Goal: Information Seeking & Learning: Understand process/instructions

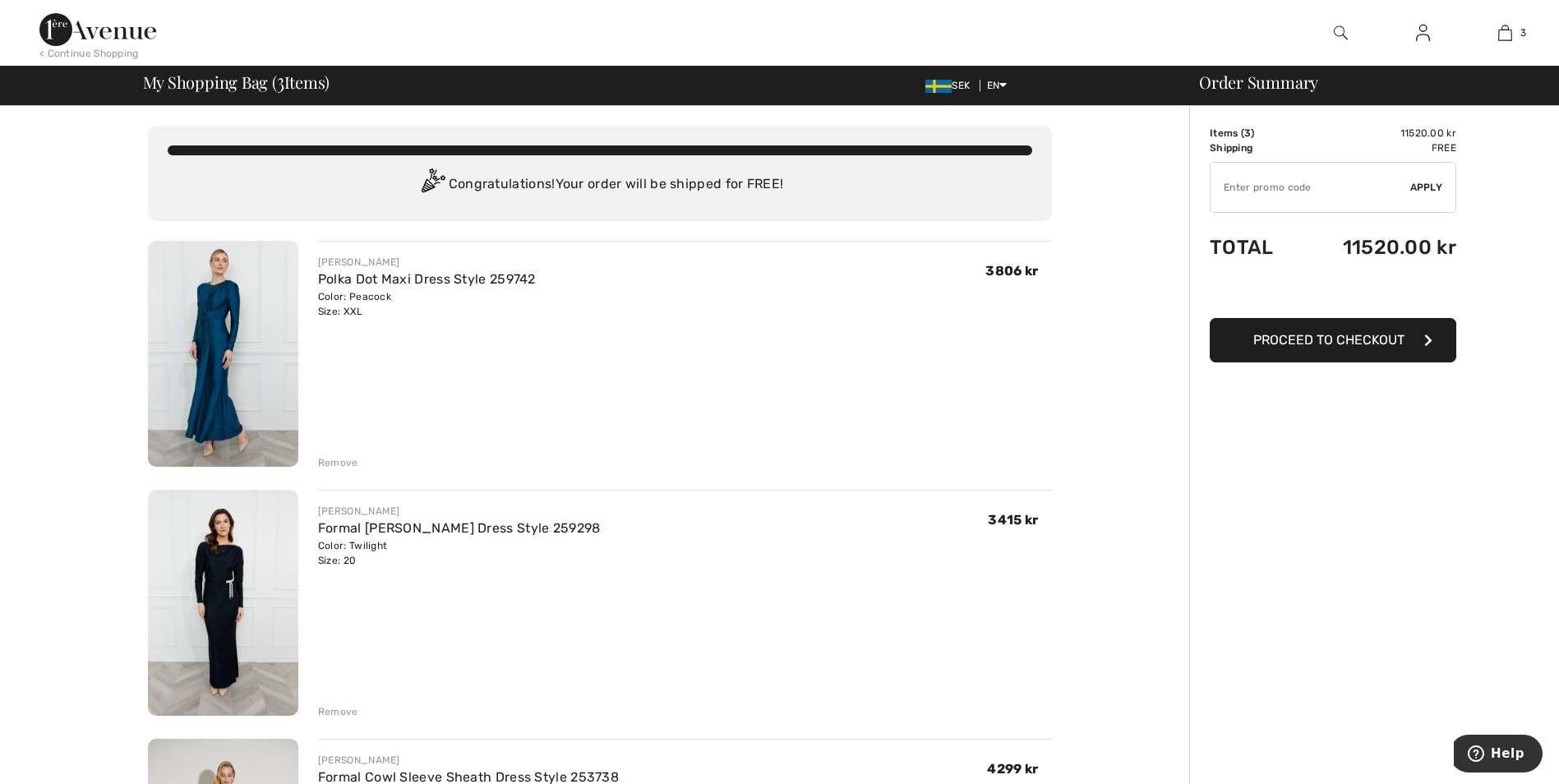
click at [111, 29] on img at bounding box center [97, 28] width 117 height 32
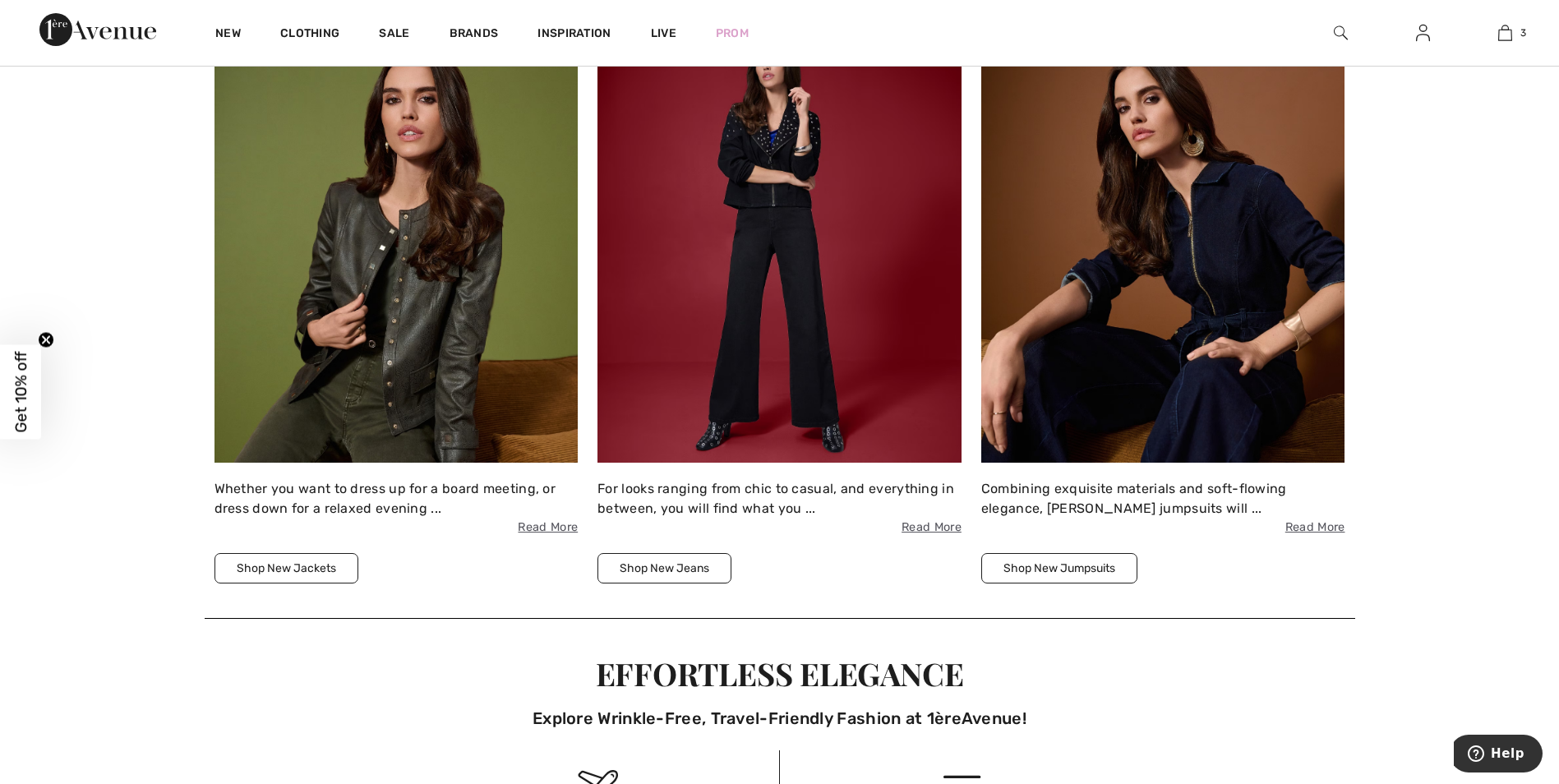
scroll to position [2547, 0]
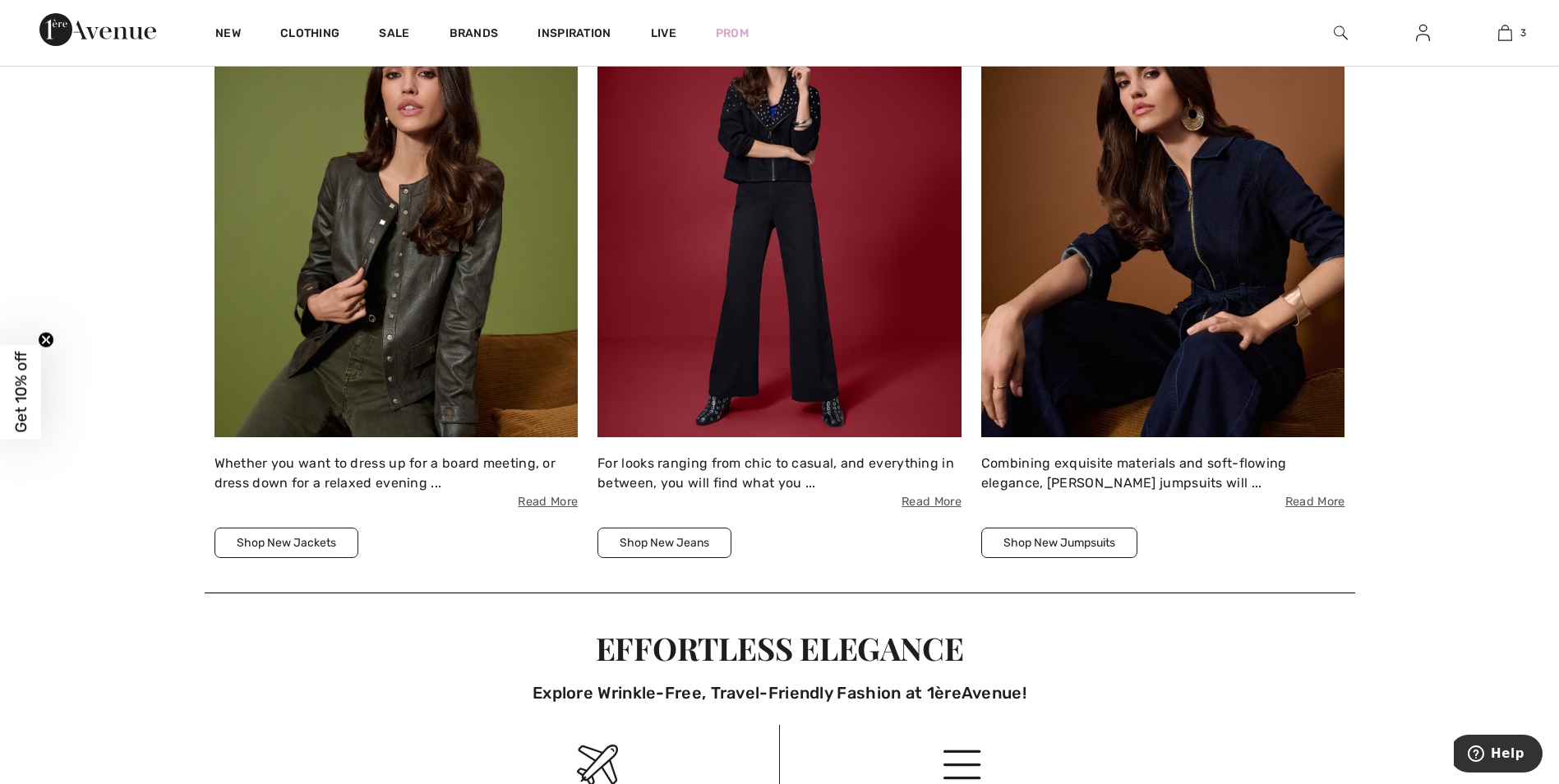
click at [765, 177] on img at bounding box center [780, 215] width 364 height 444
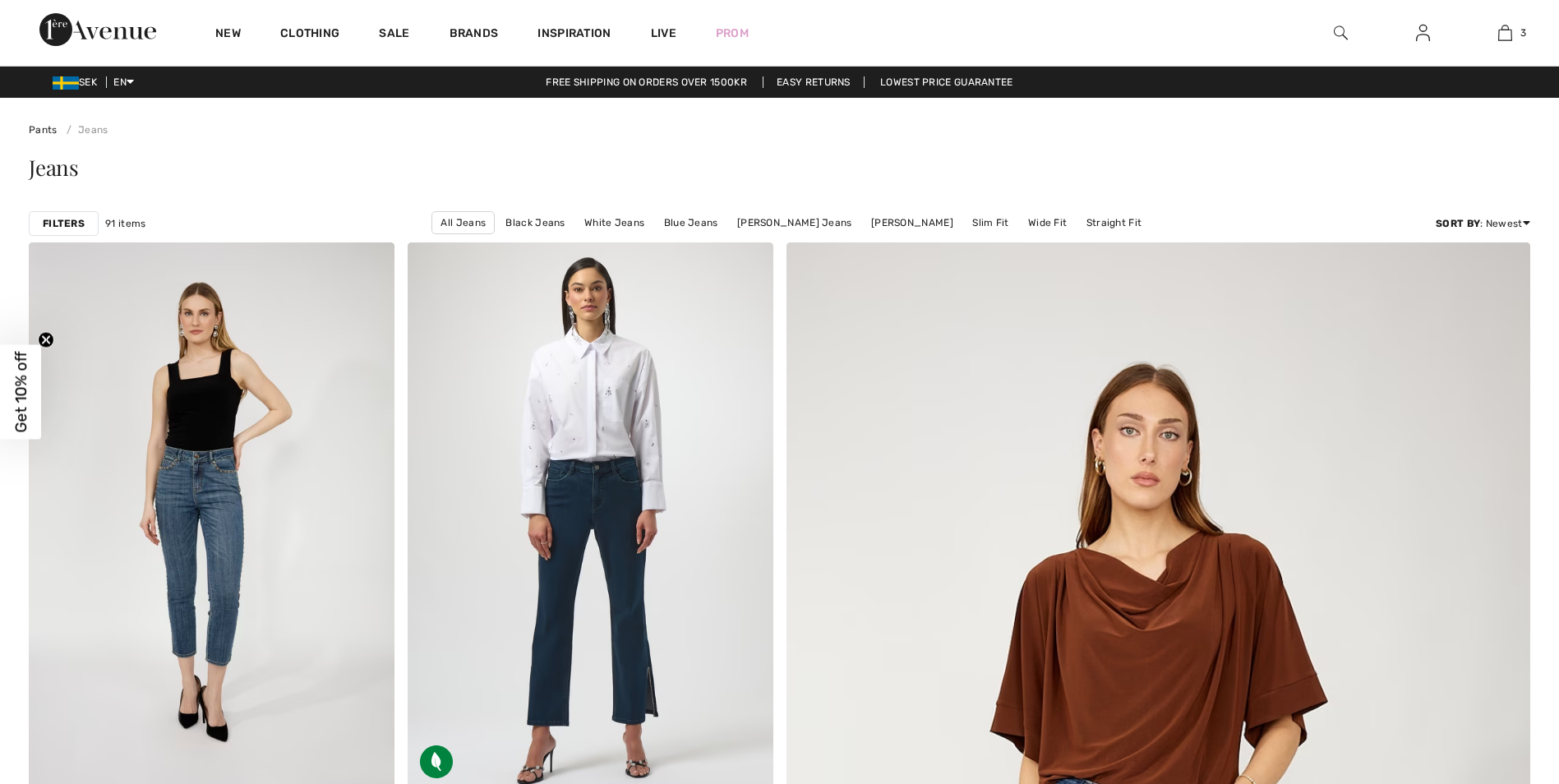
checkbox input "true"
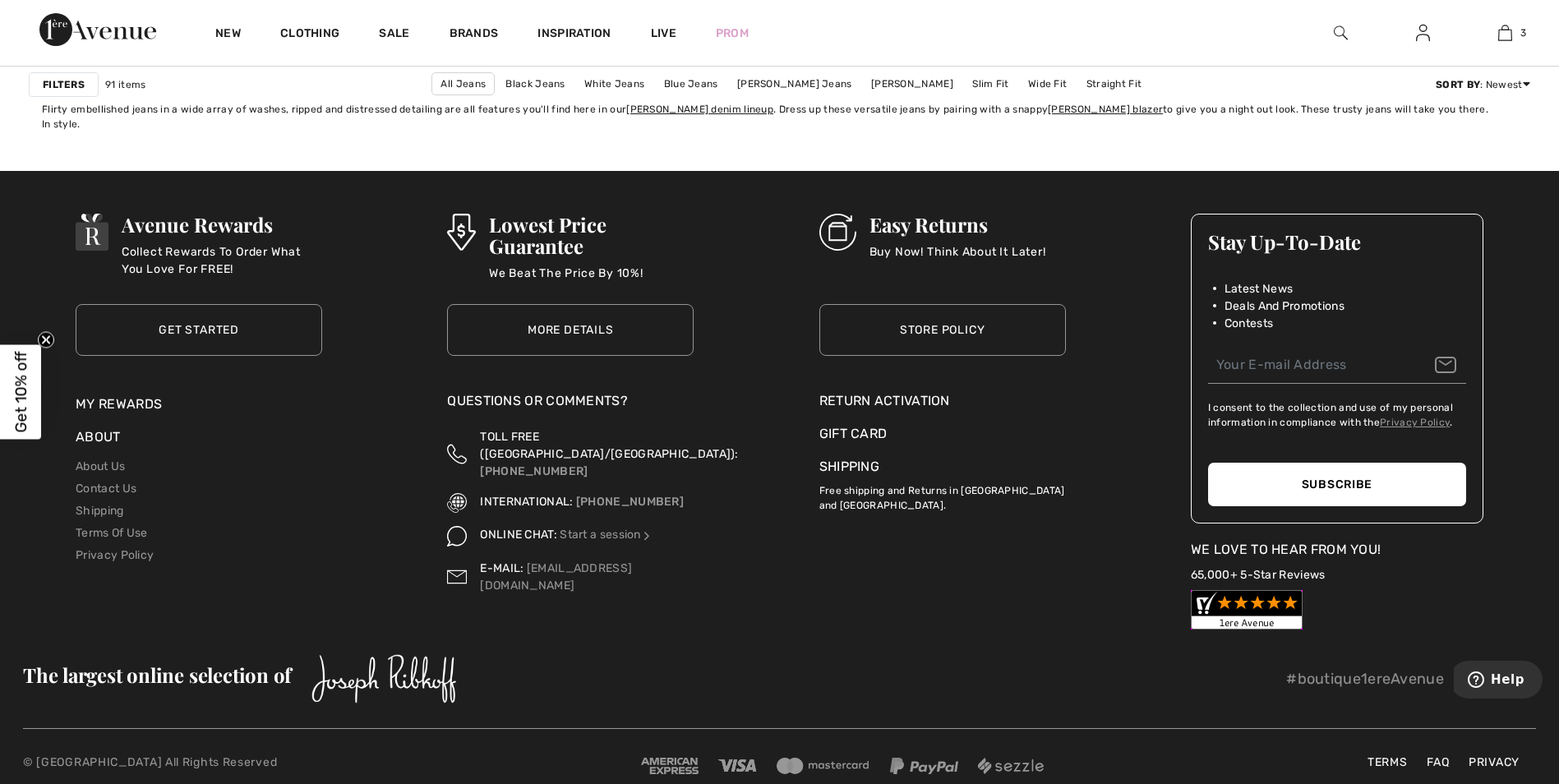
scroll to position [9762, 0]
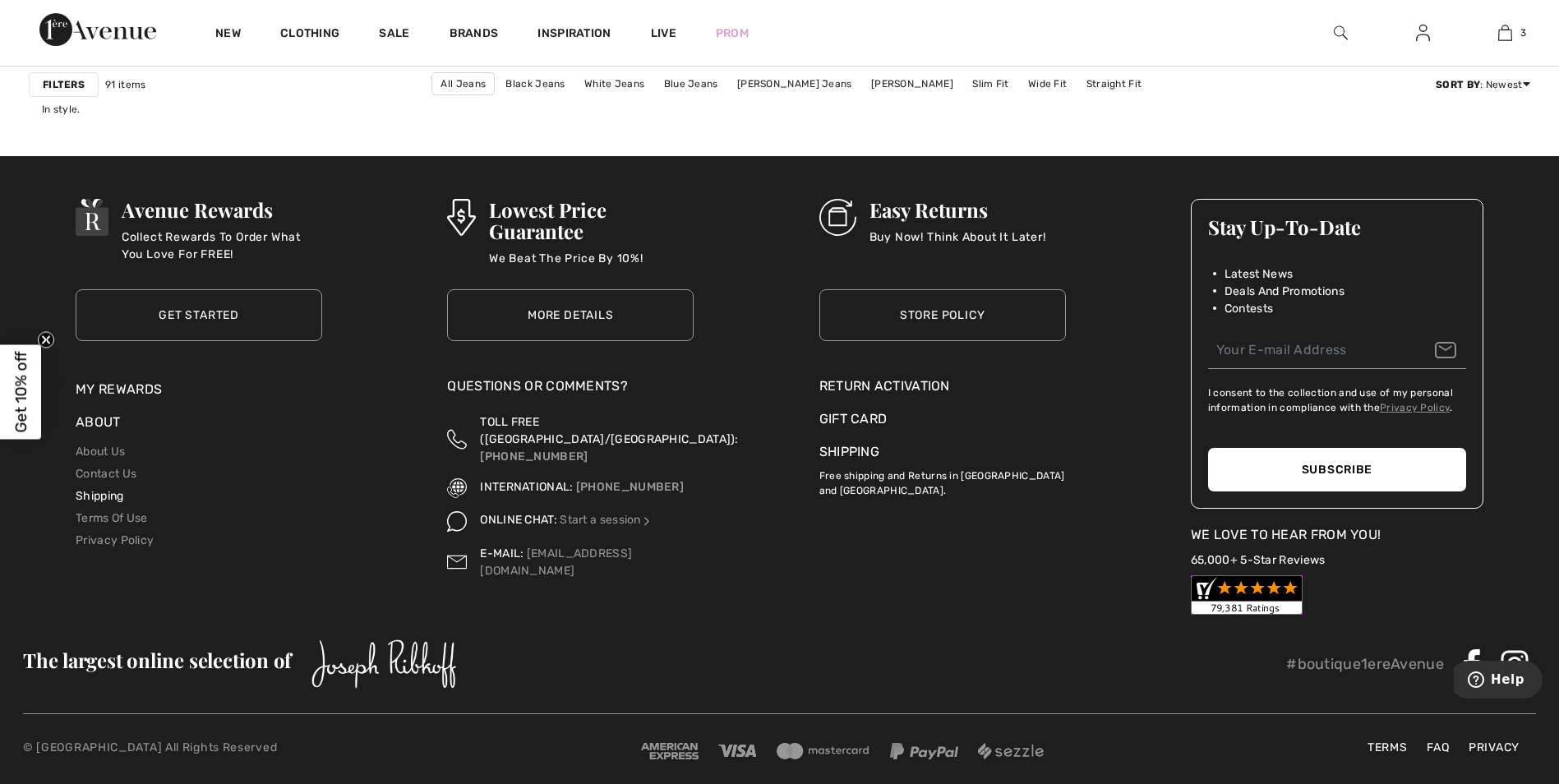
click at [116, 488] on link "Shipping" at bounding box center [99, 495] width 47 height 14
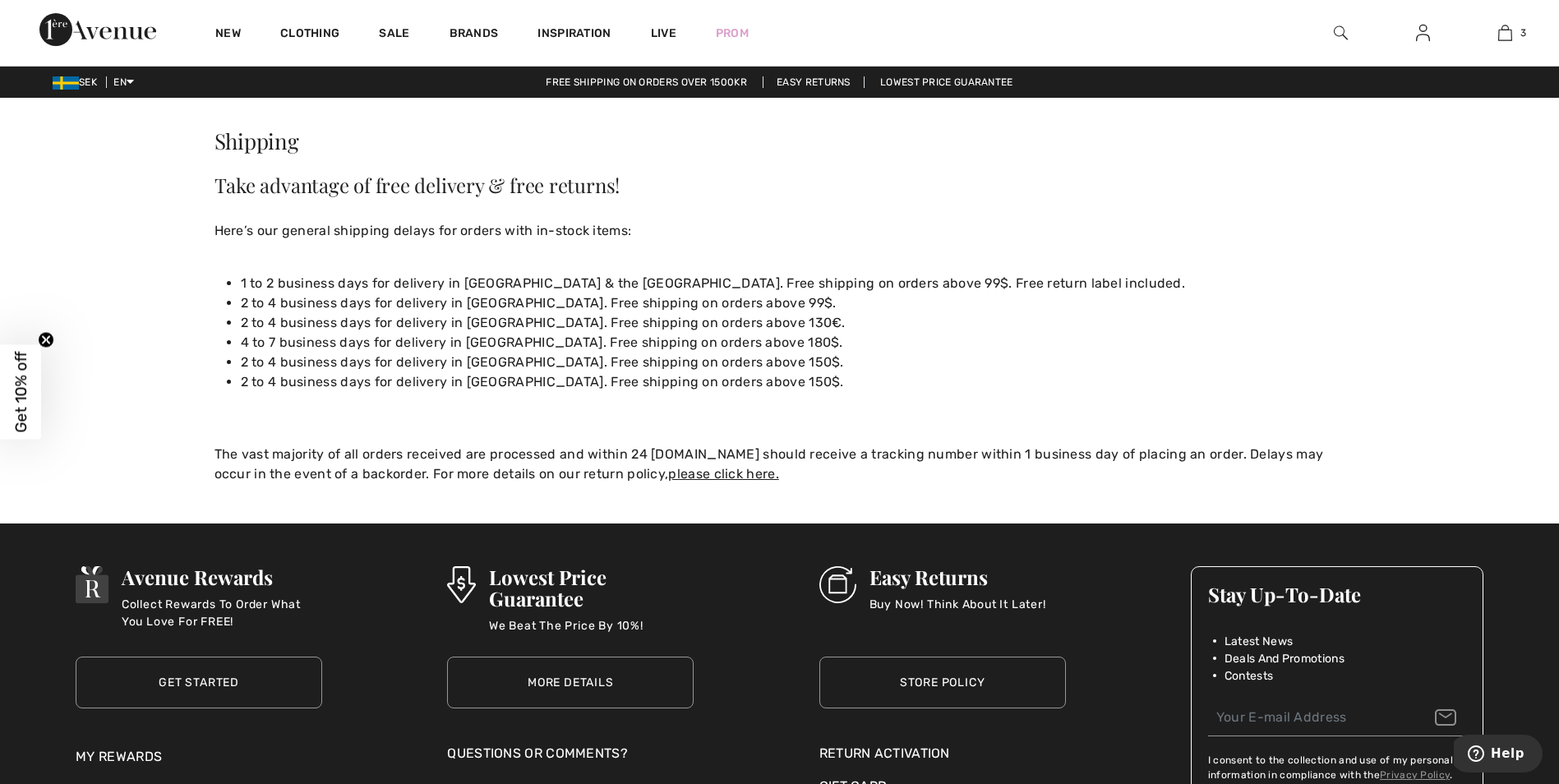
click at [797, 85] on link "Easy Returns" at bounding box center [814, 83] width 102 height 12
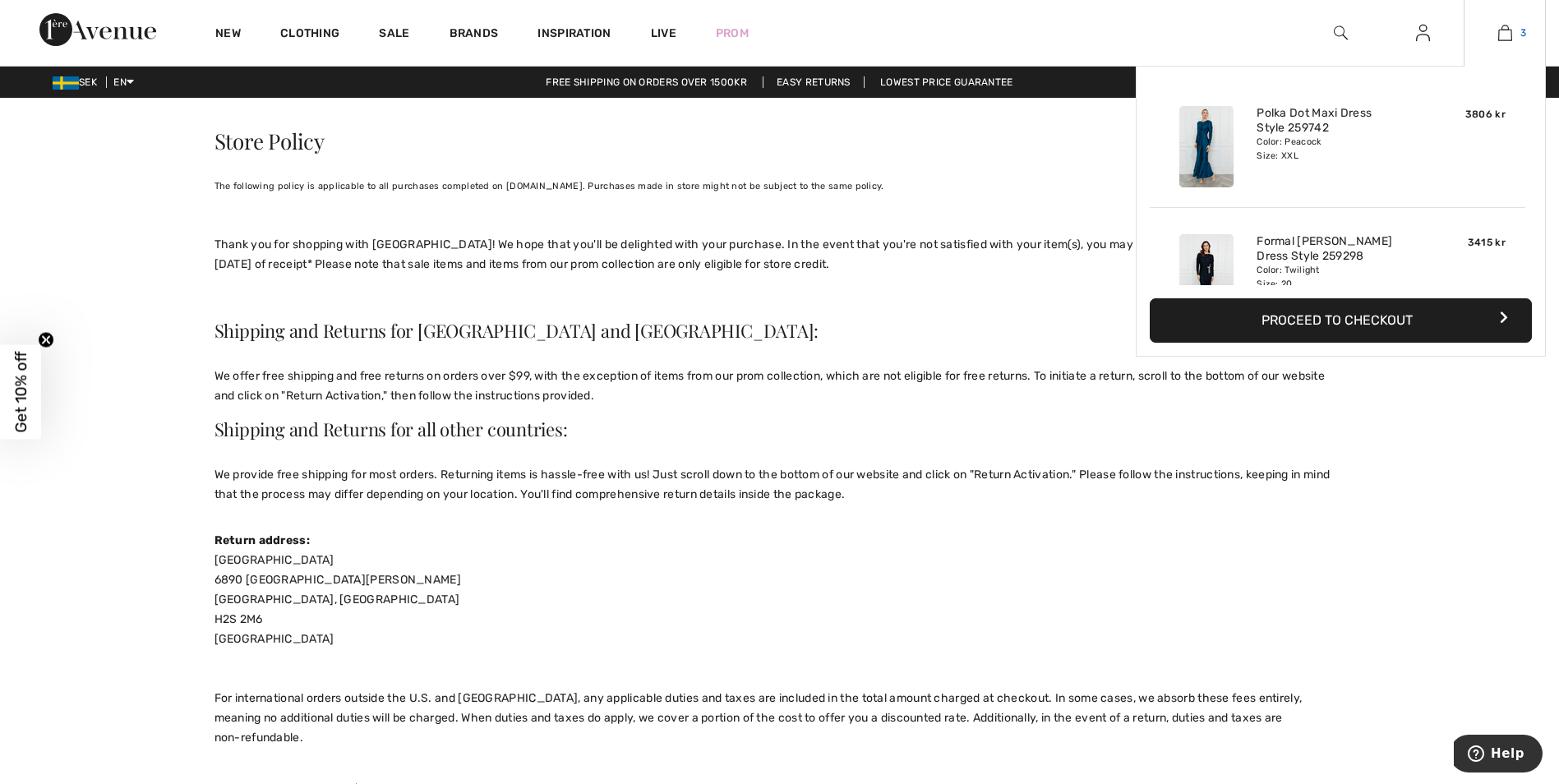
click at [1512, 38] on link "3" at bounding box center [1505, 32] width 81 height 20
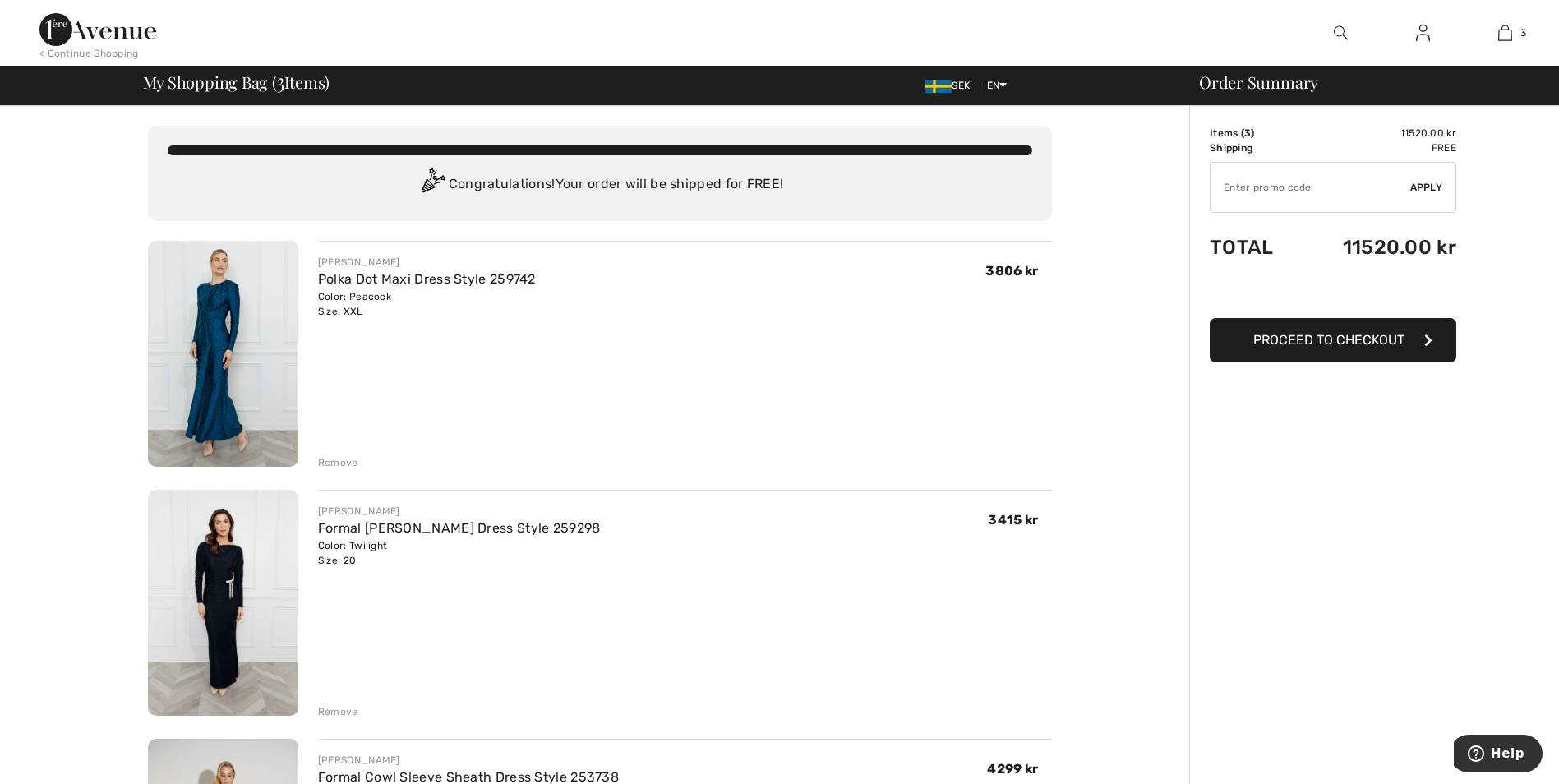
click at [234, 331] on img at bounding box center [223, 354] width 150 height 226
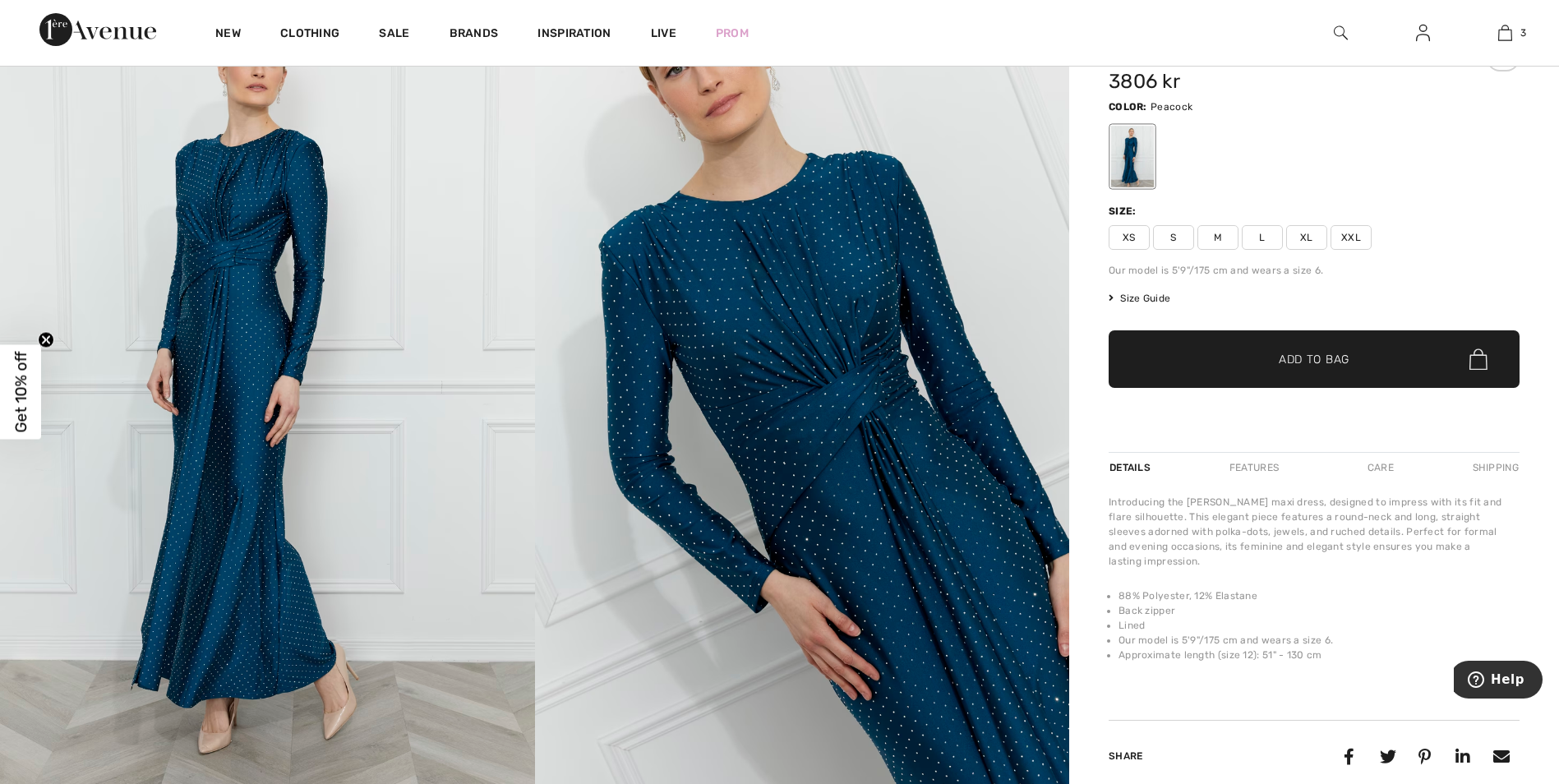
scroll to position [83, 0]
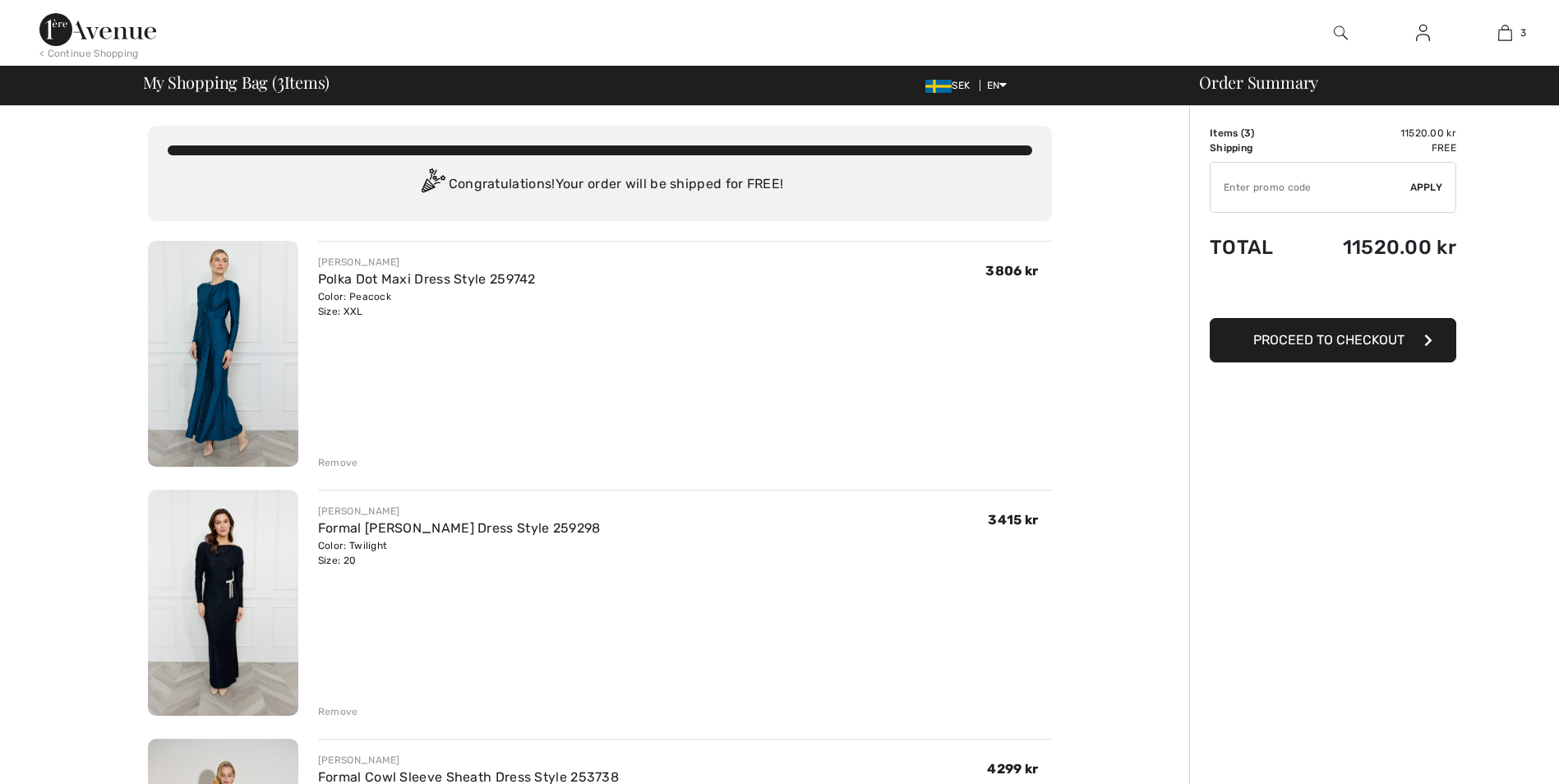
click at [214, 602] on img at bounding box center [223, 602] width 150 height 226
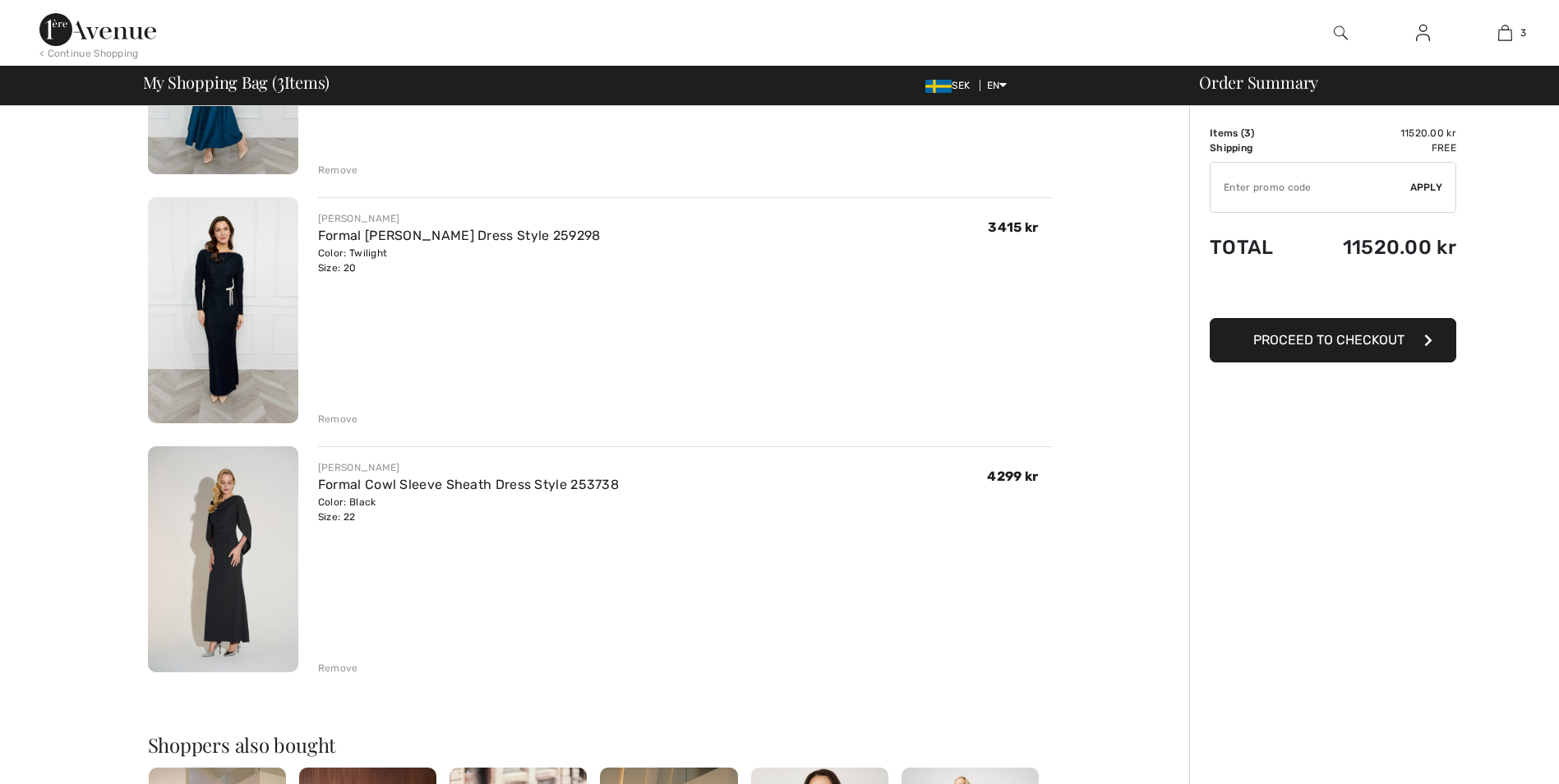
scroll to position [328, 0]
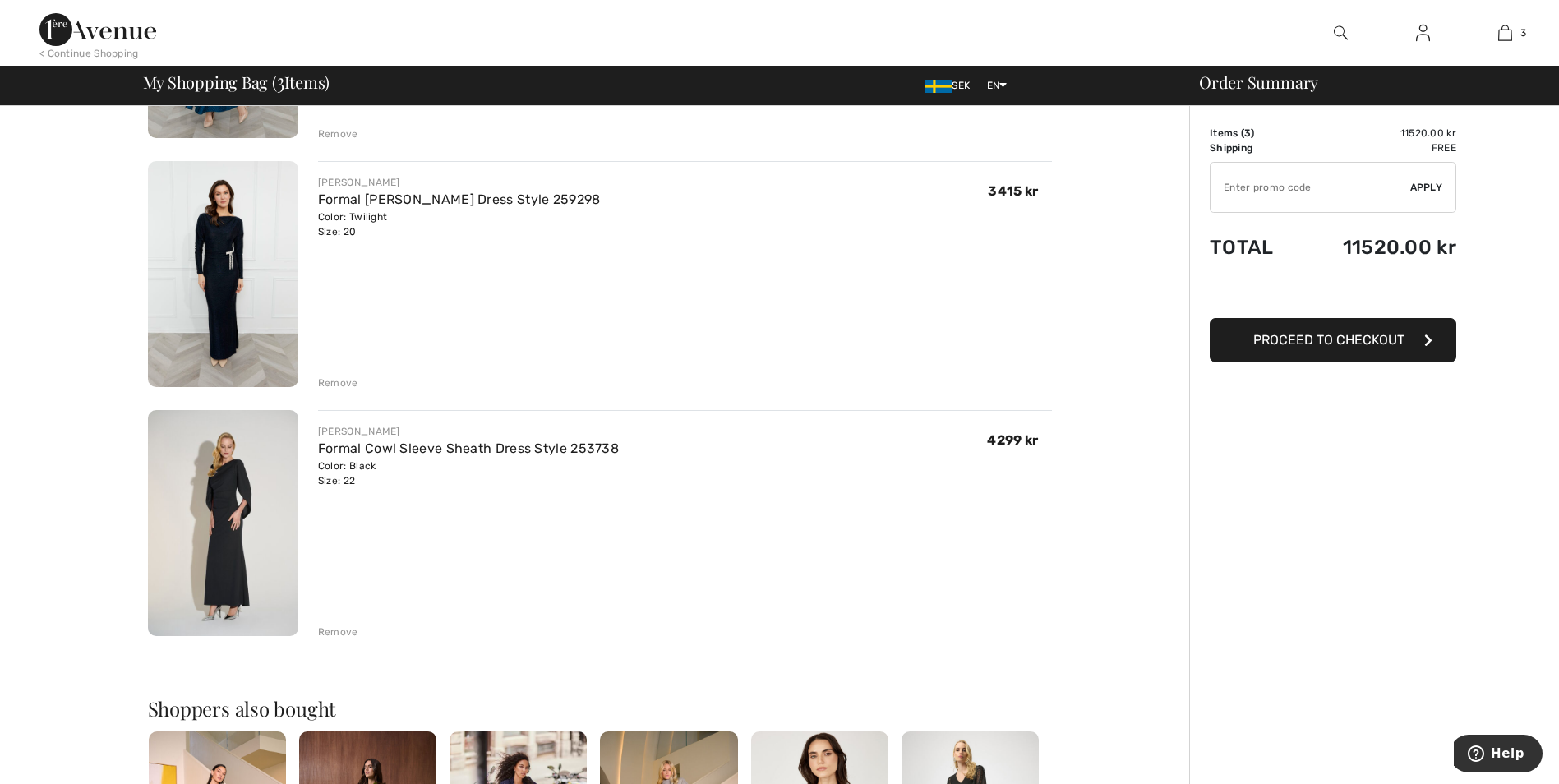
click at [215, 537] on img at bounding box center [223, 523] width 150 height 226
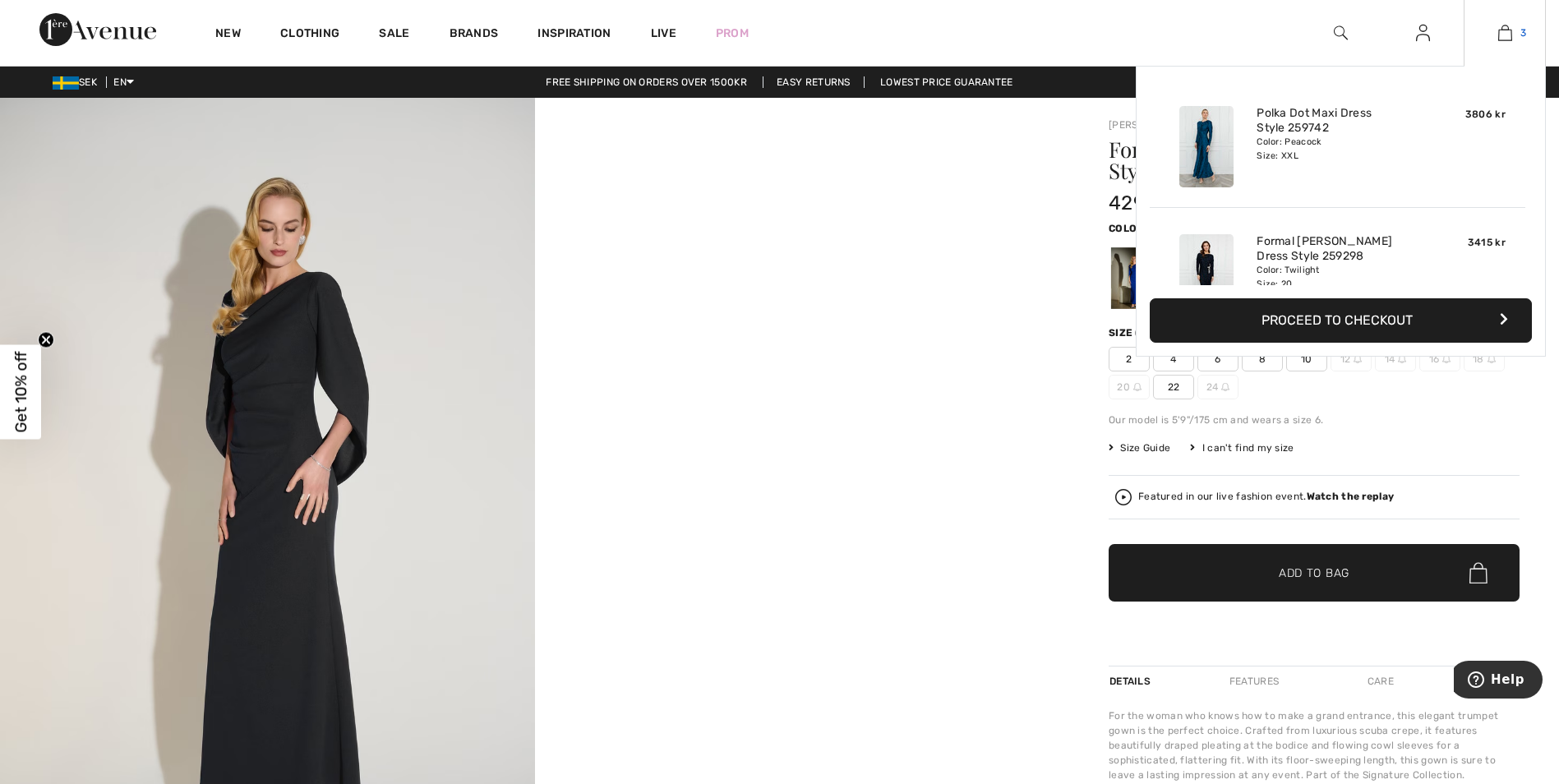
click at [1504, 35] on img at bounding box center [1505, 32] width 14 height 20
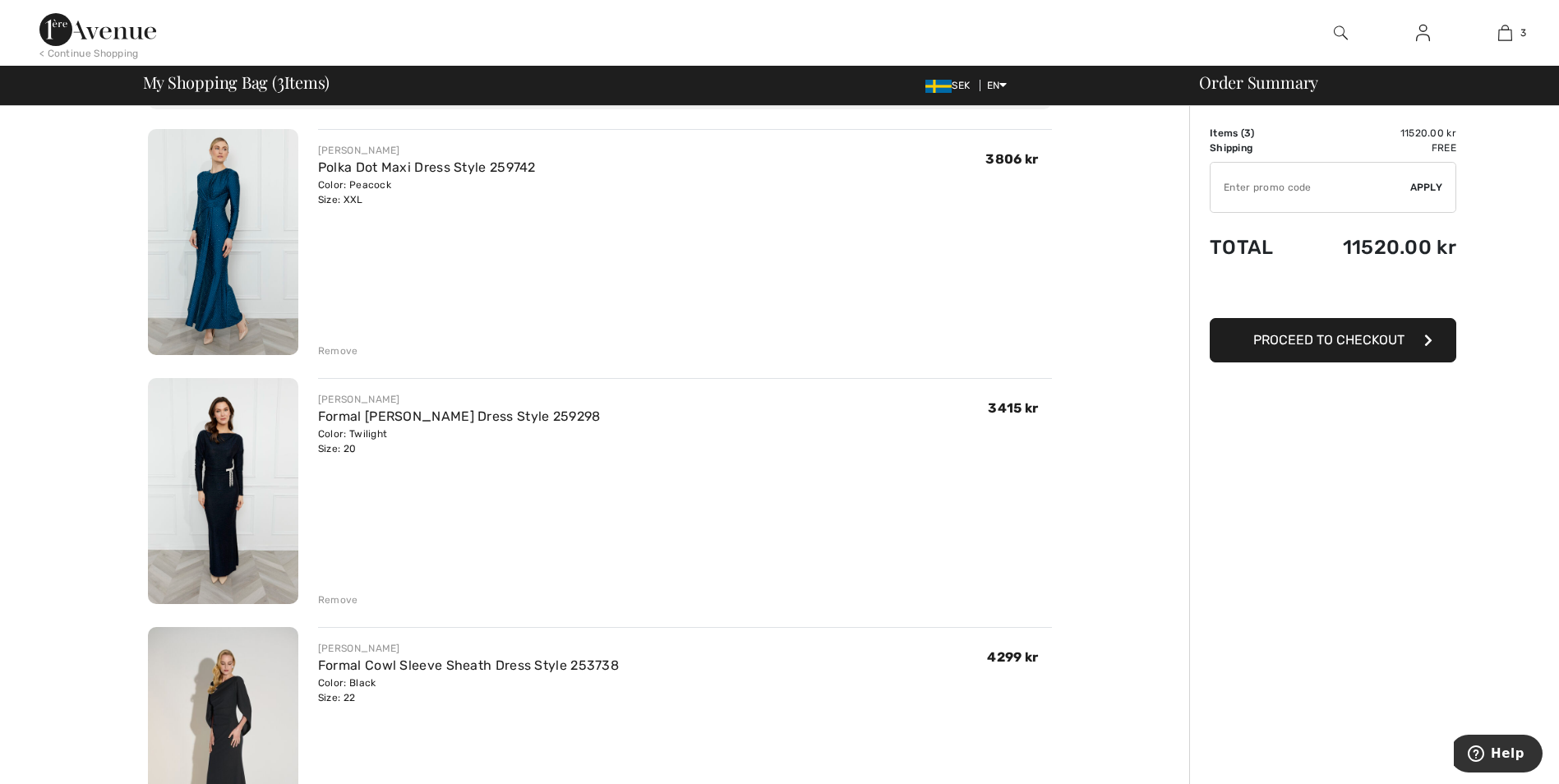
scroll to position [83, 0]
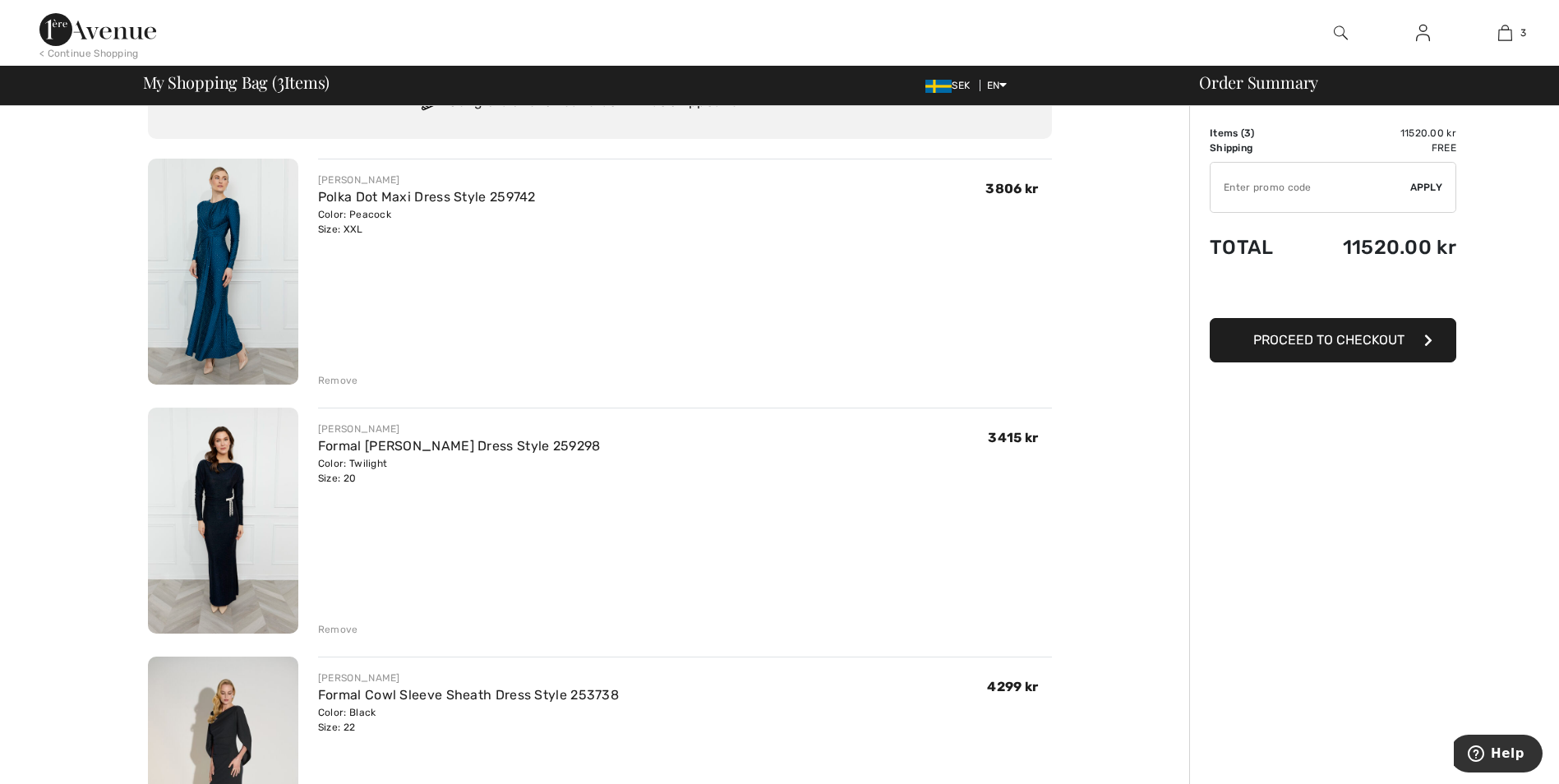
click at [220, 263] on img at bounding box center [223, 271] width 150 height 226
click at [223, 494] on img at bounding box center [223, 521] width 150 height 226
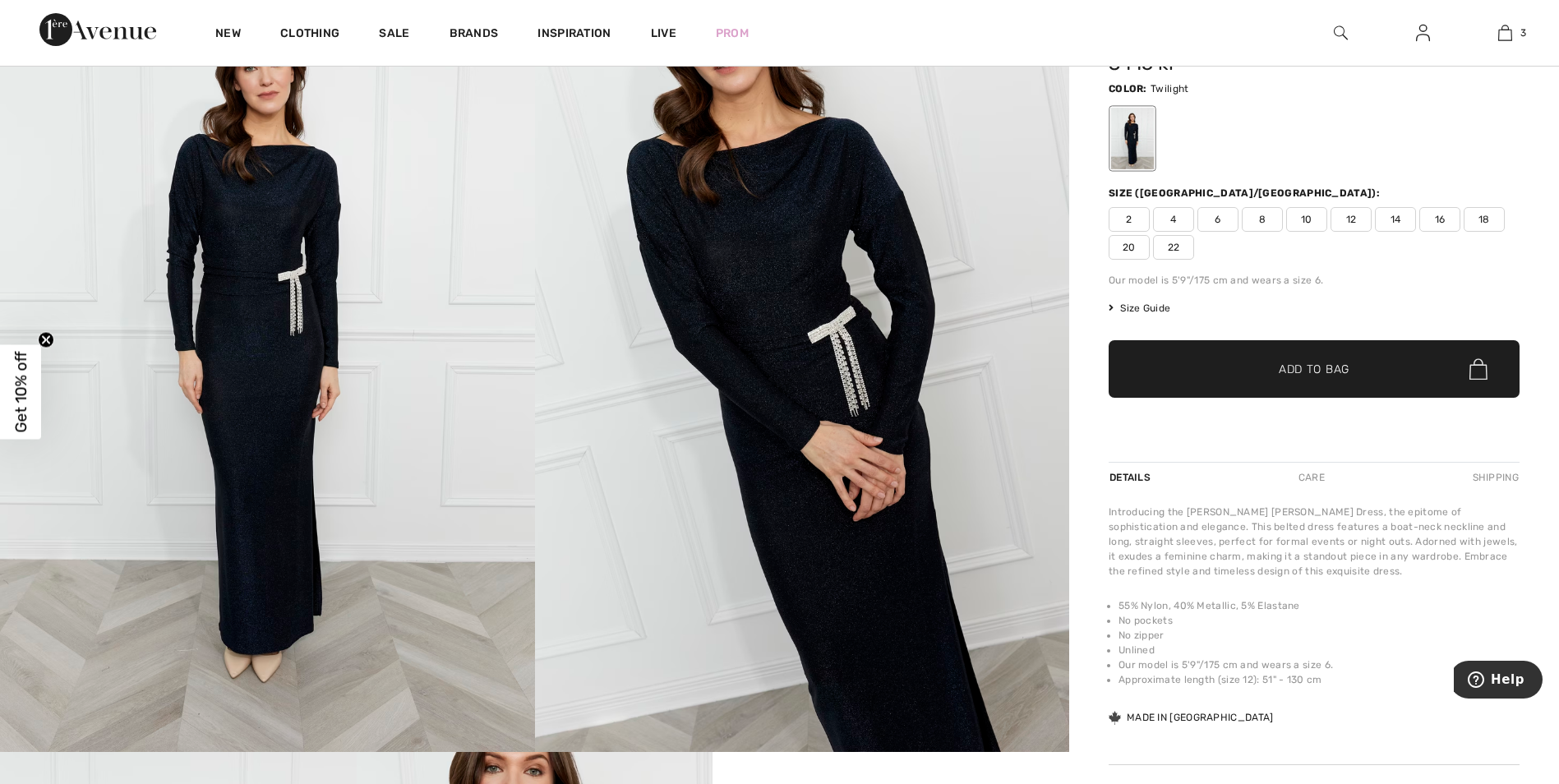
scroll to position [164, 0]
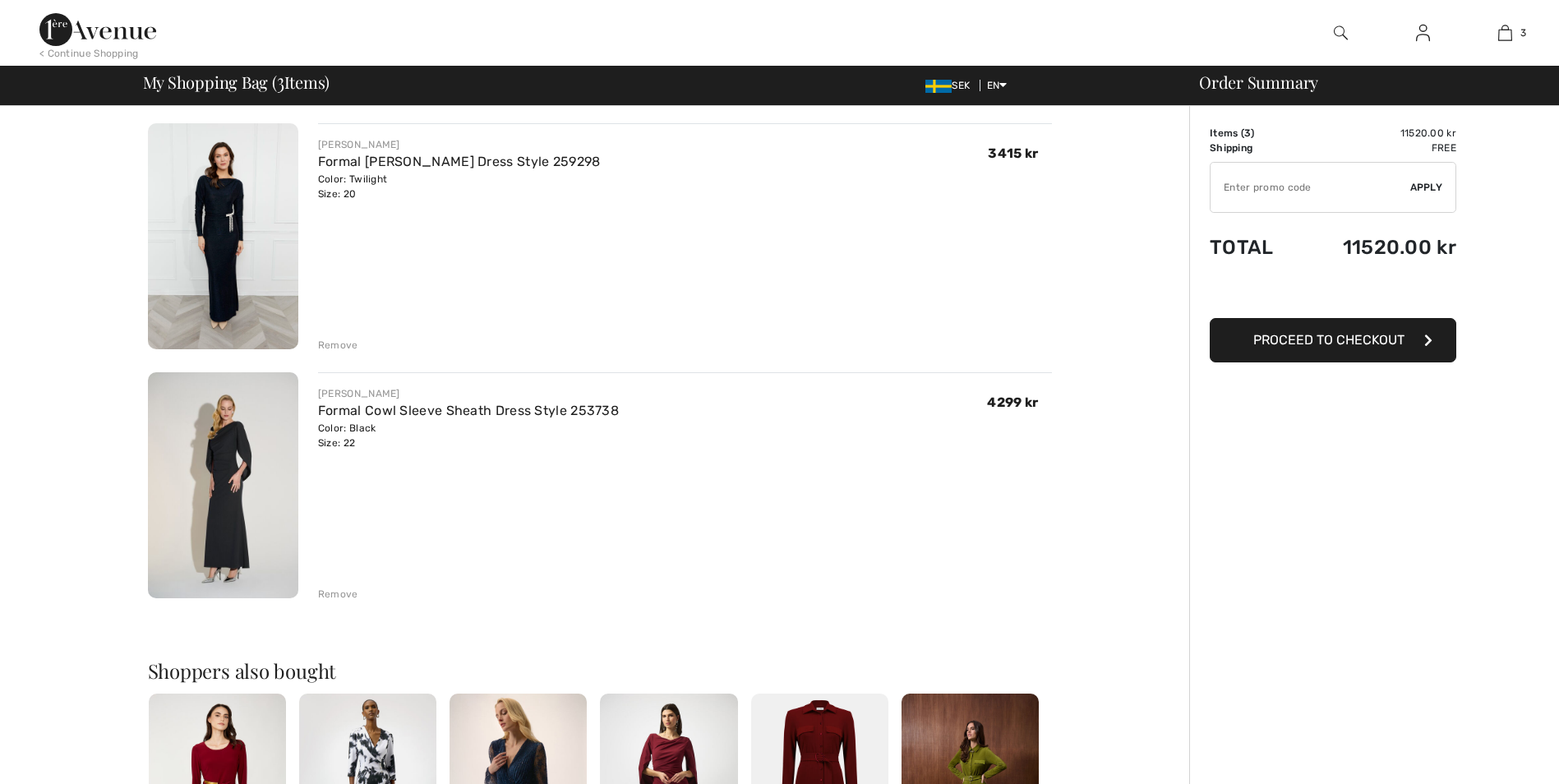
scroll to position [411, 0]
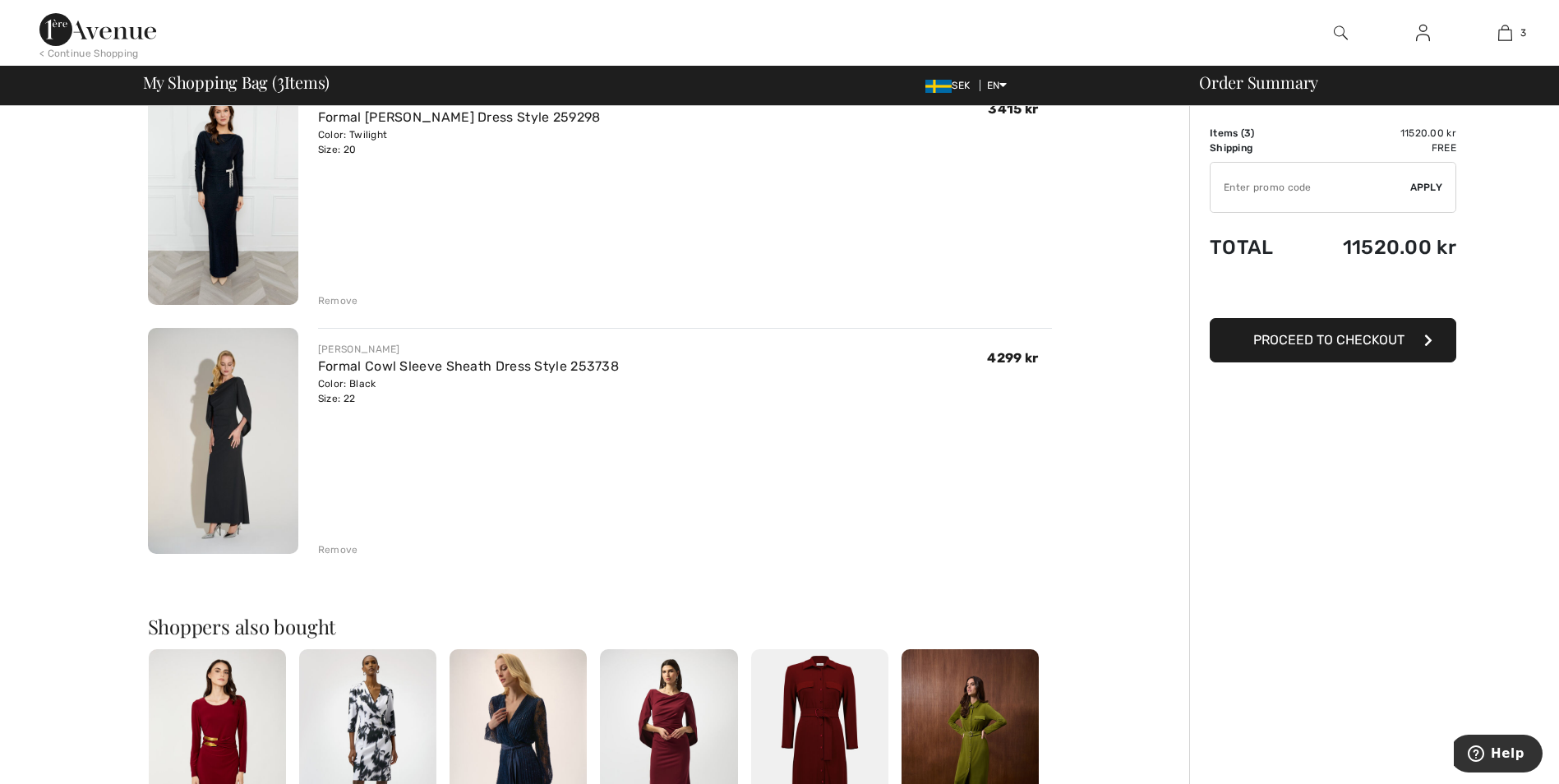
click at [226, 442] on img at bounding box center [223, 441] width 150 height 226
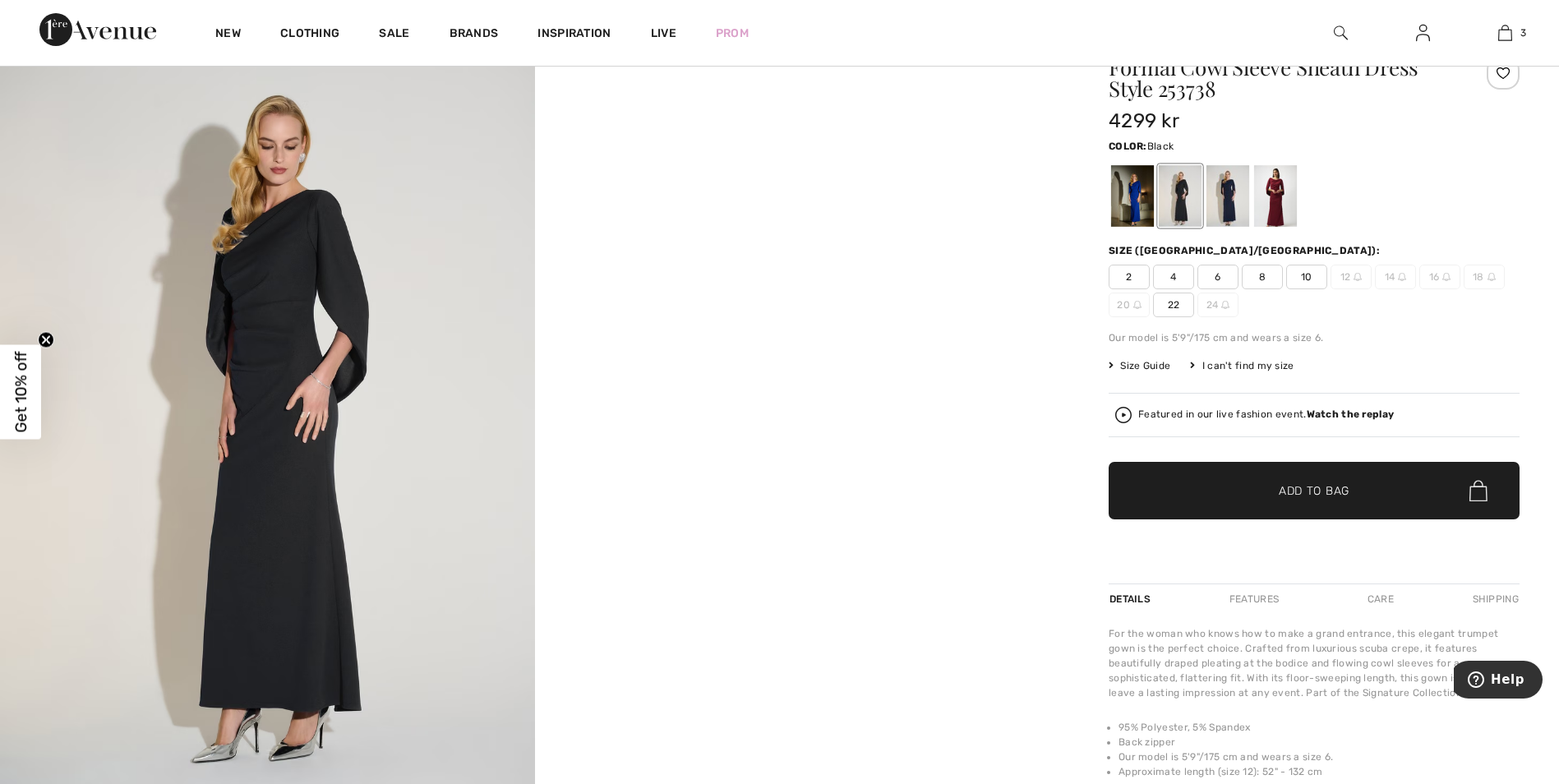
click at [1181, 199] on div at bounding box center [1180, 196] width 42 height 62
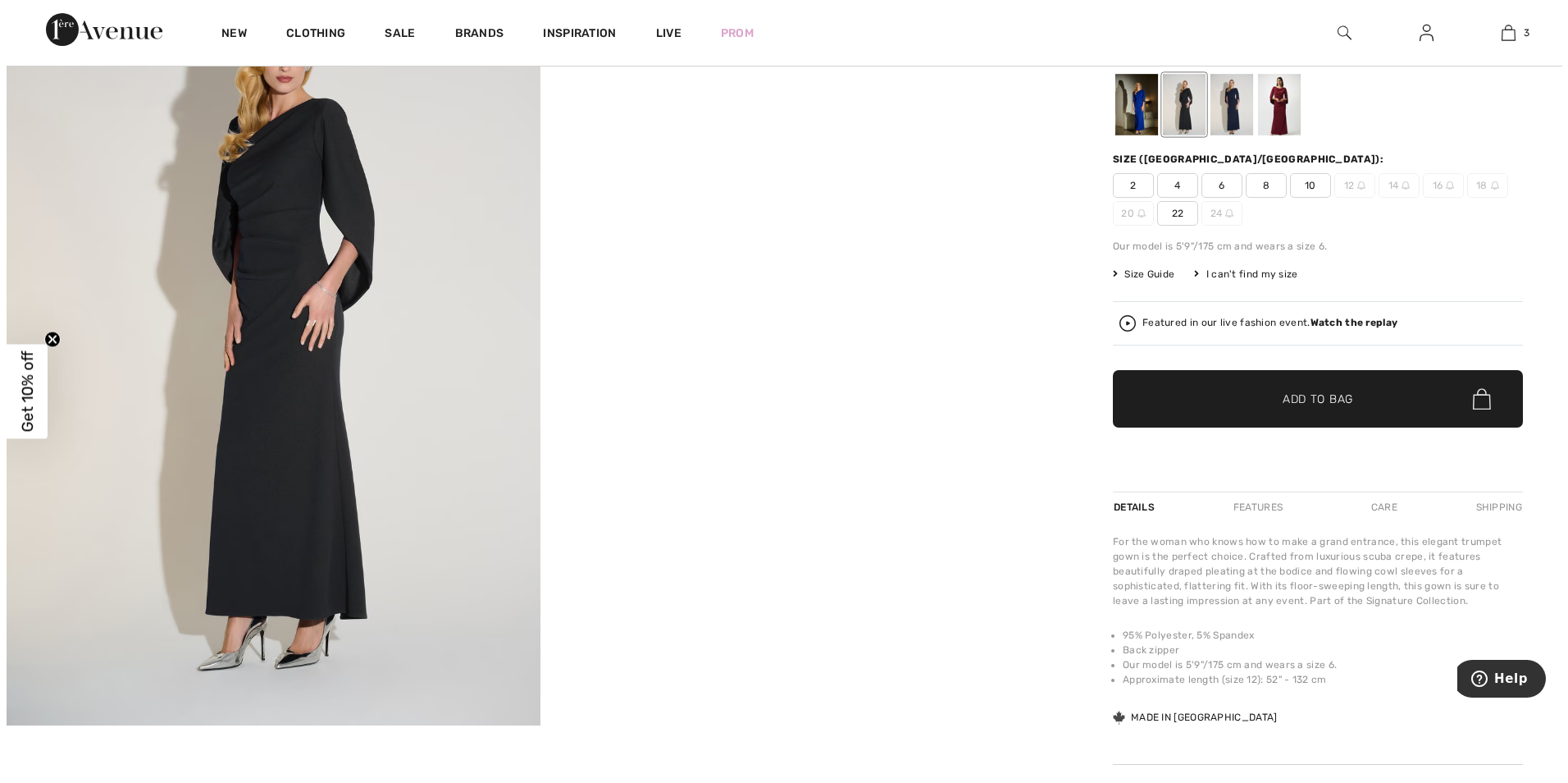
scroll to position [164, 0]
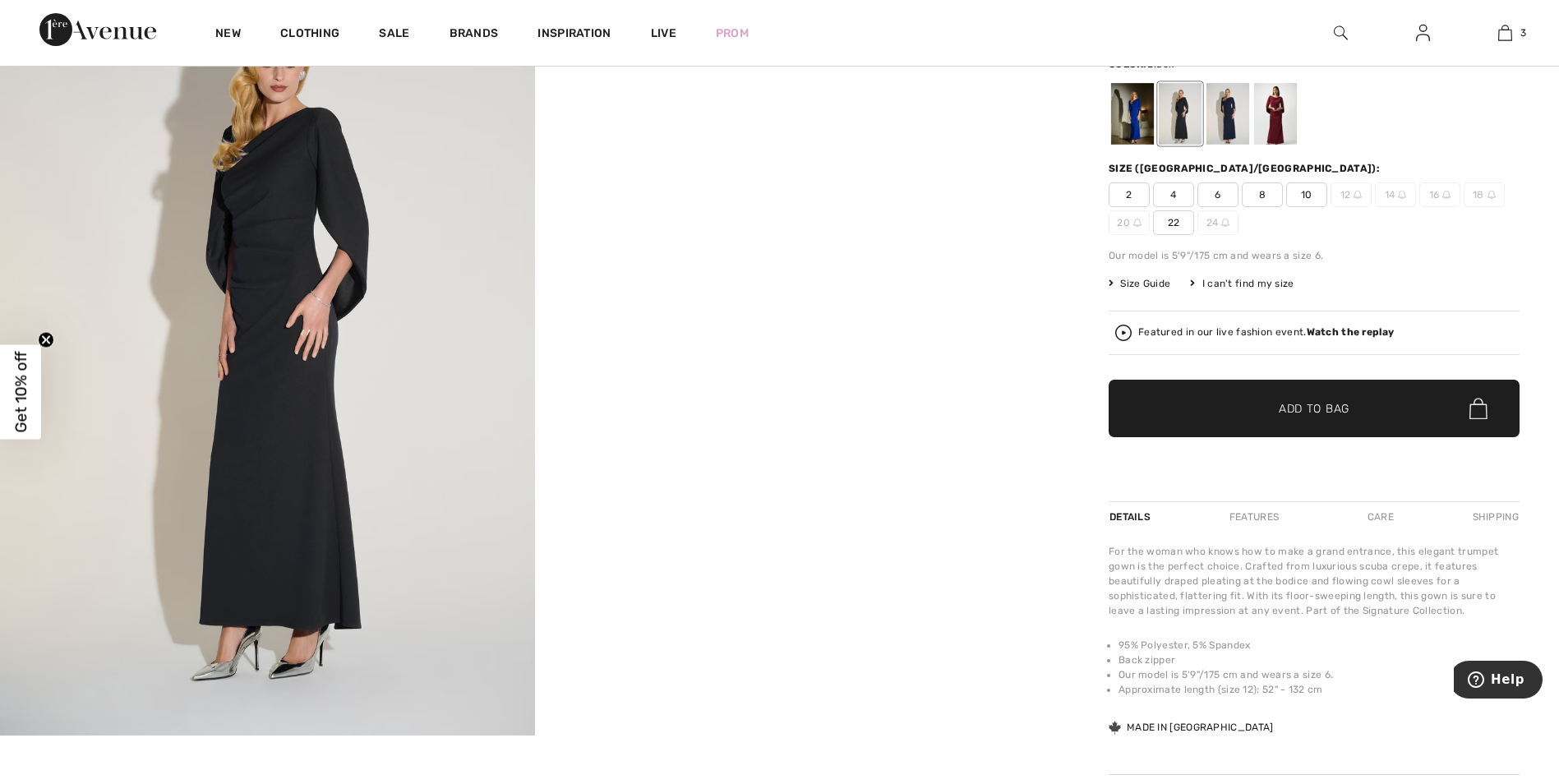
click at [263, 357] on img at bounding box center [267, 334] width 535 height 802
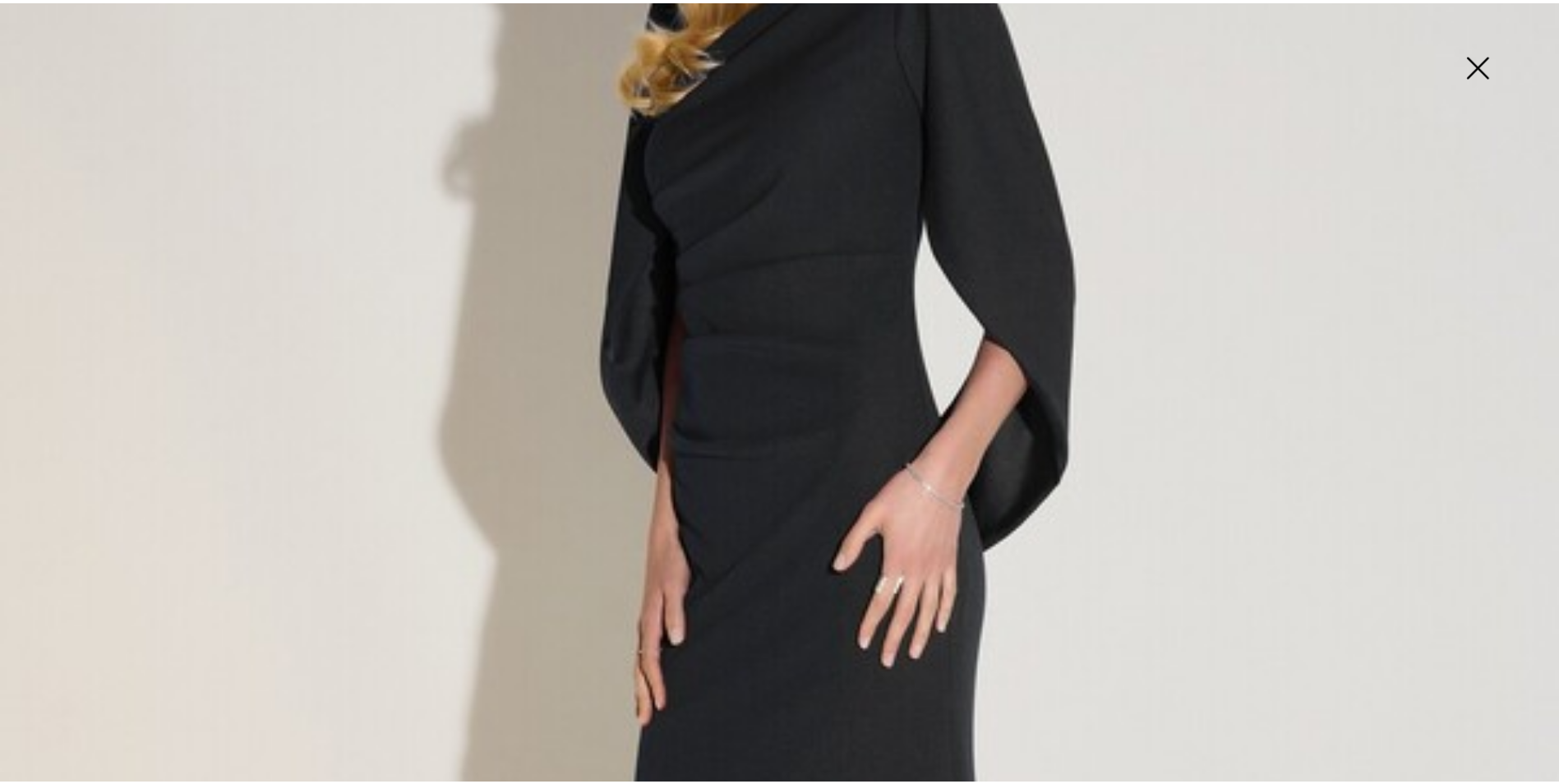
scroll to position [328, 0]
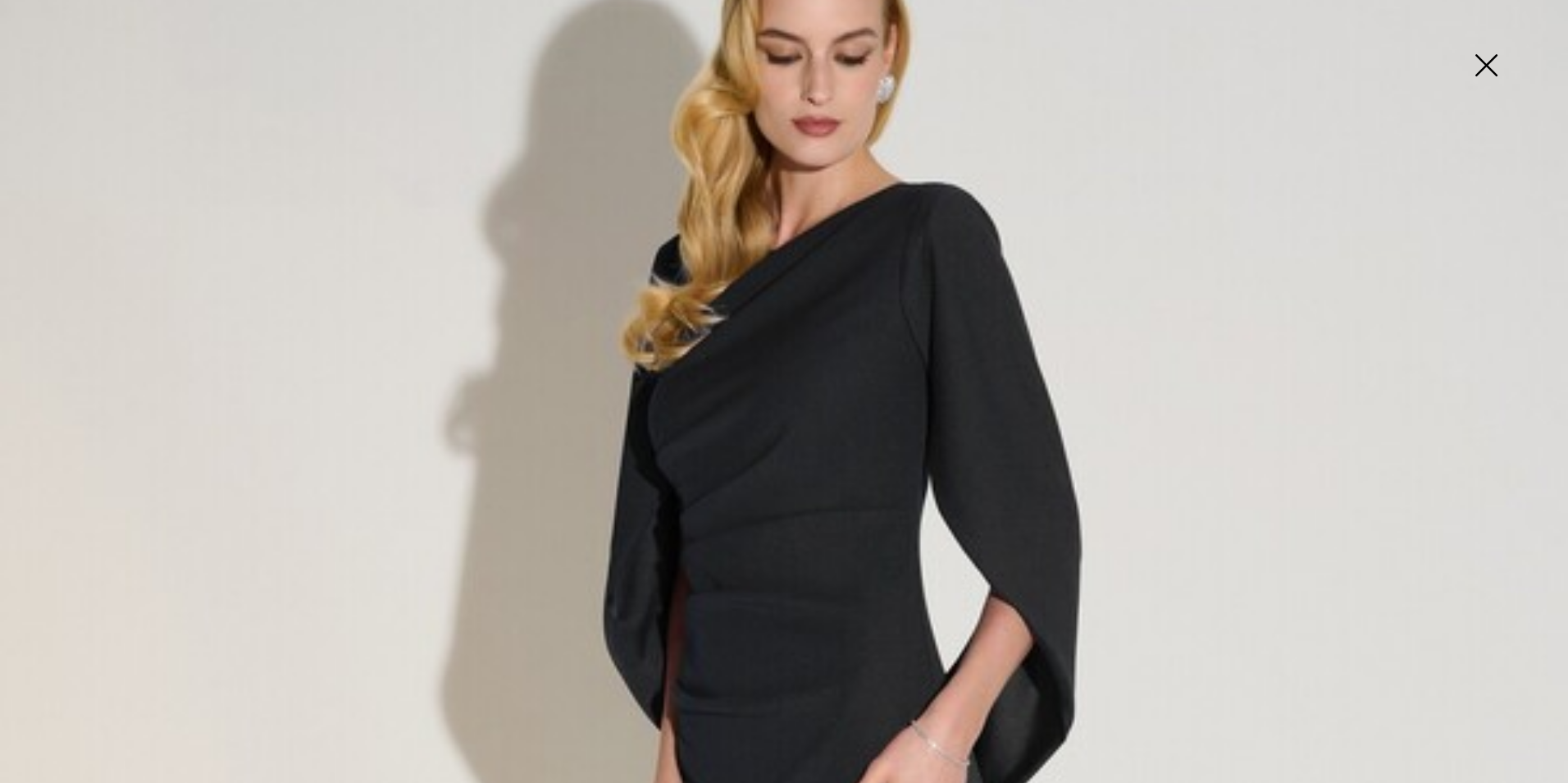
click at [1488, 65] on img at bounding box center [1486, 67] width 82 height 84
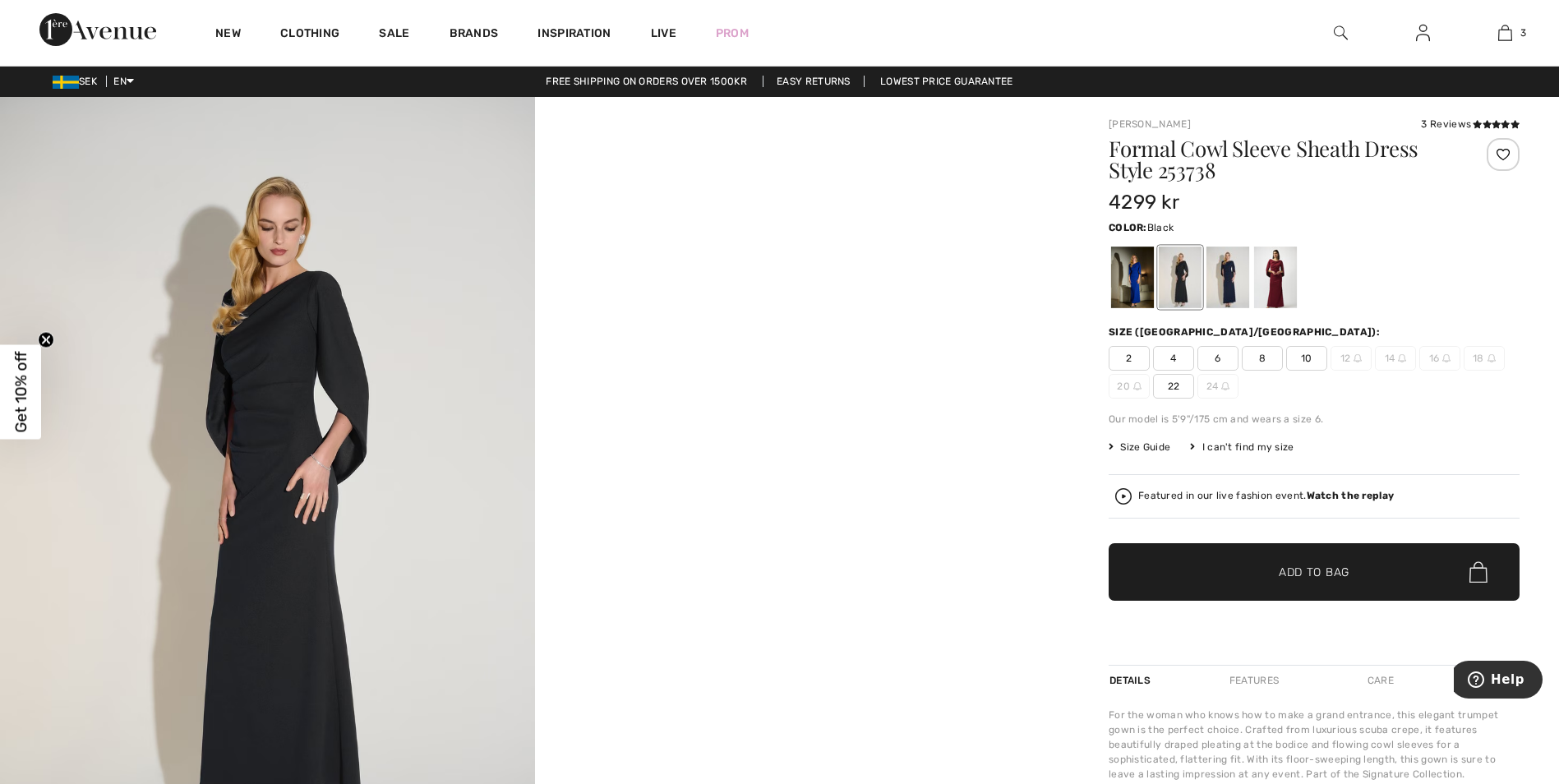
scroll to position [0, 0]
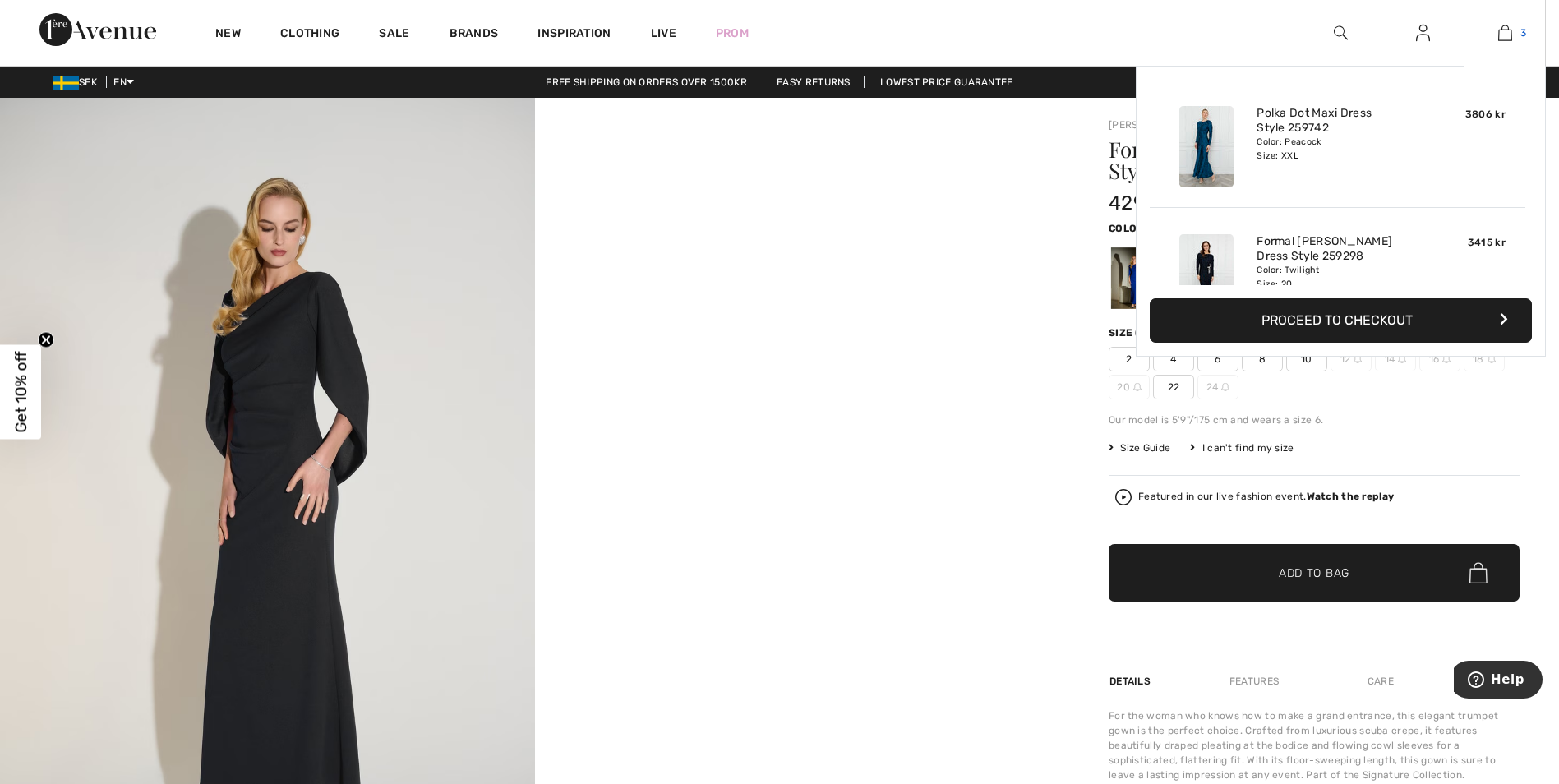
click at [1505, 36] on img at bounding box center [1505, 32] width 14 height 20
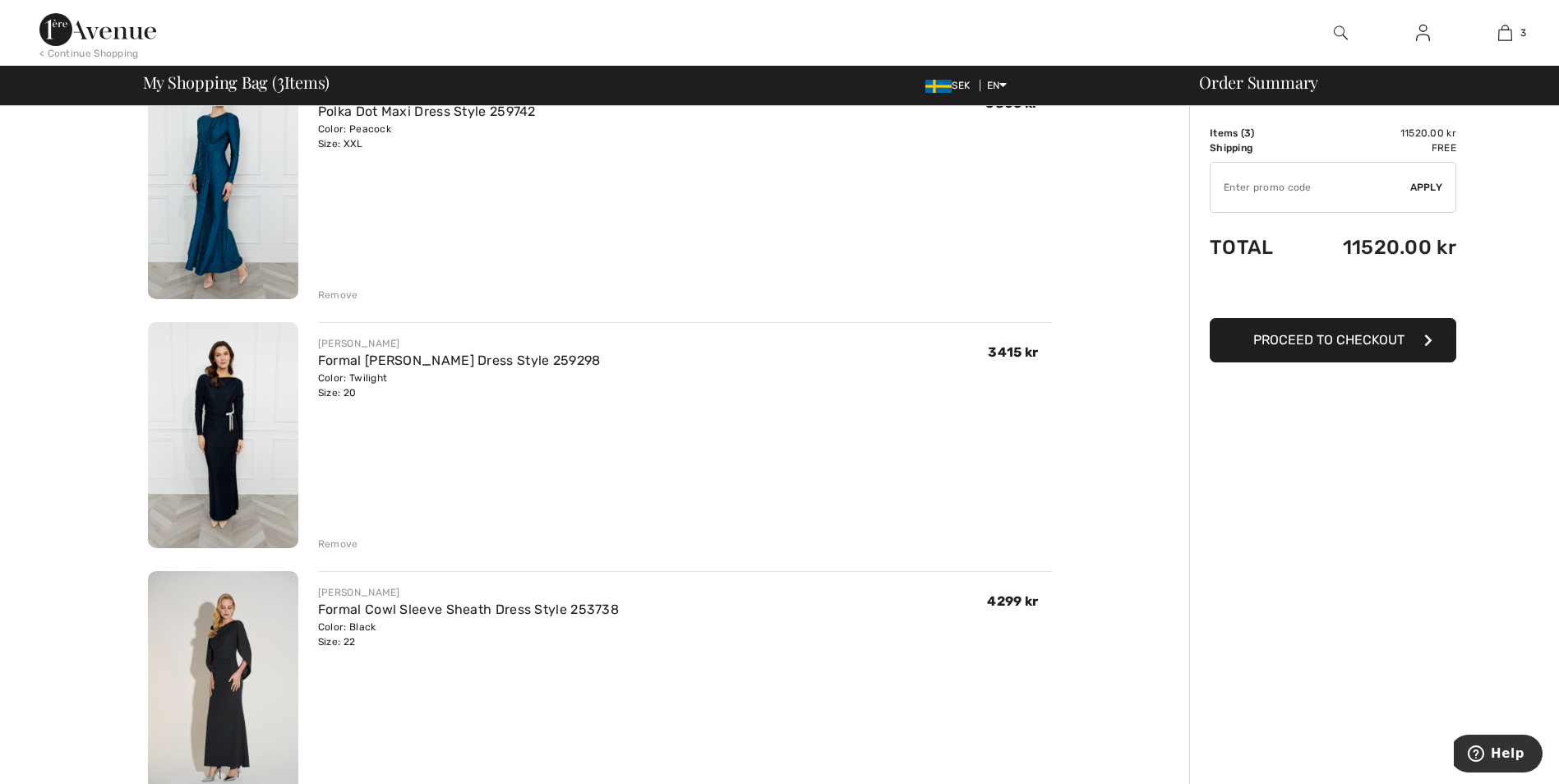
scroll to position [83, 0]
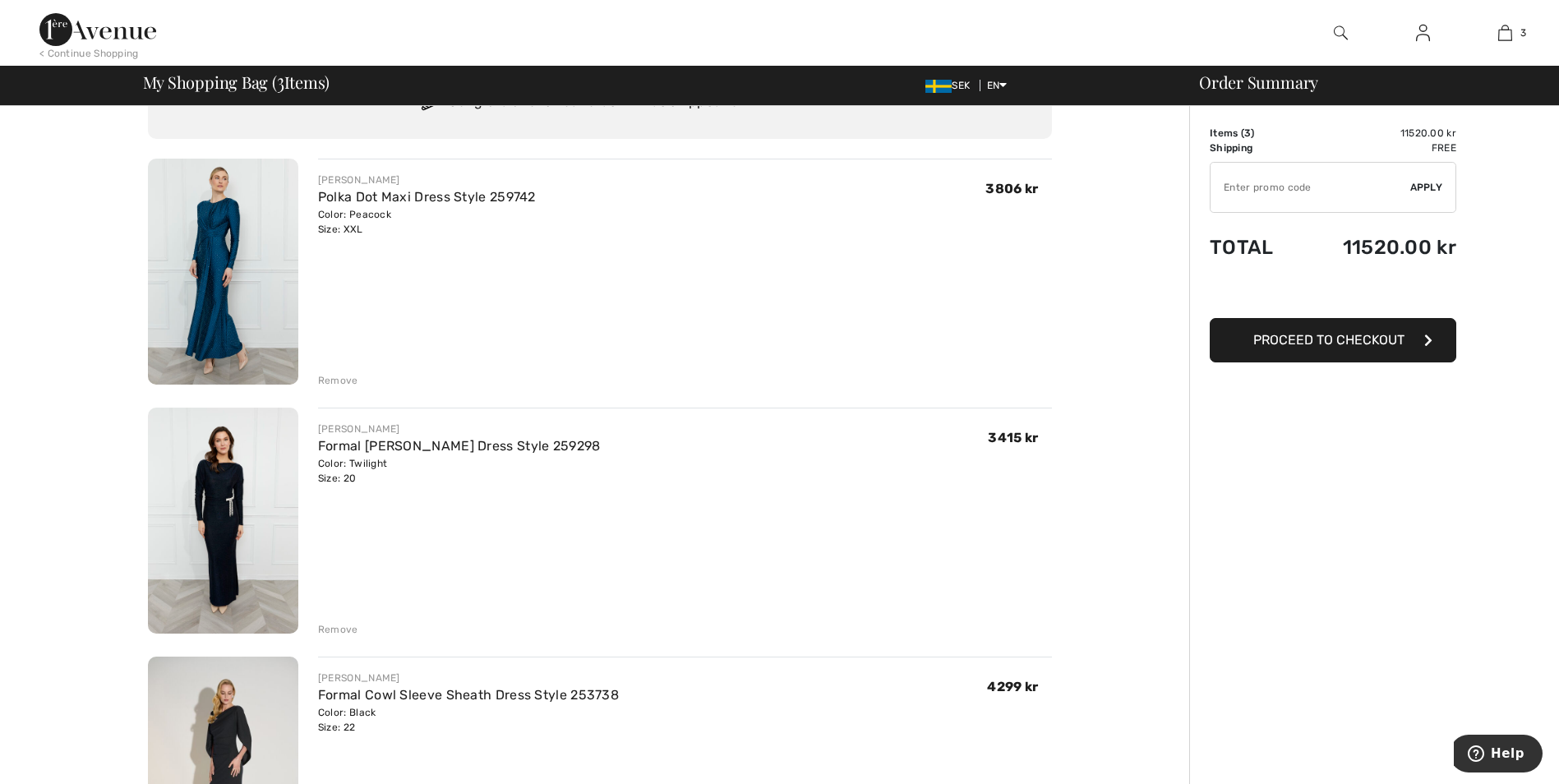
click at [234, 285] on img at bounding box center [223, 271] width 150 height 226
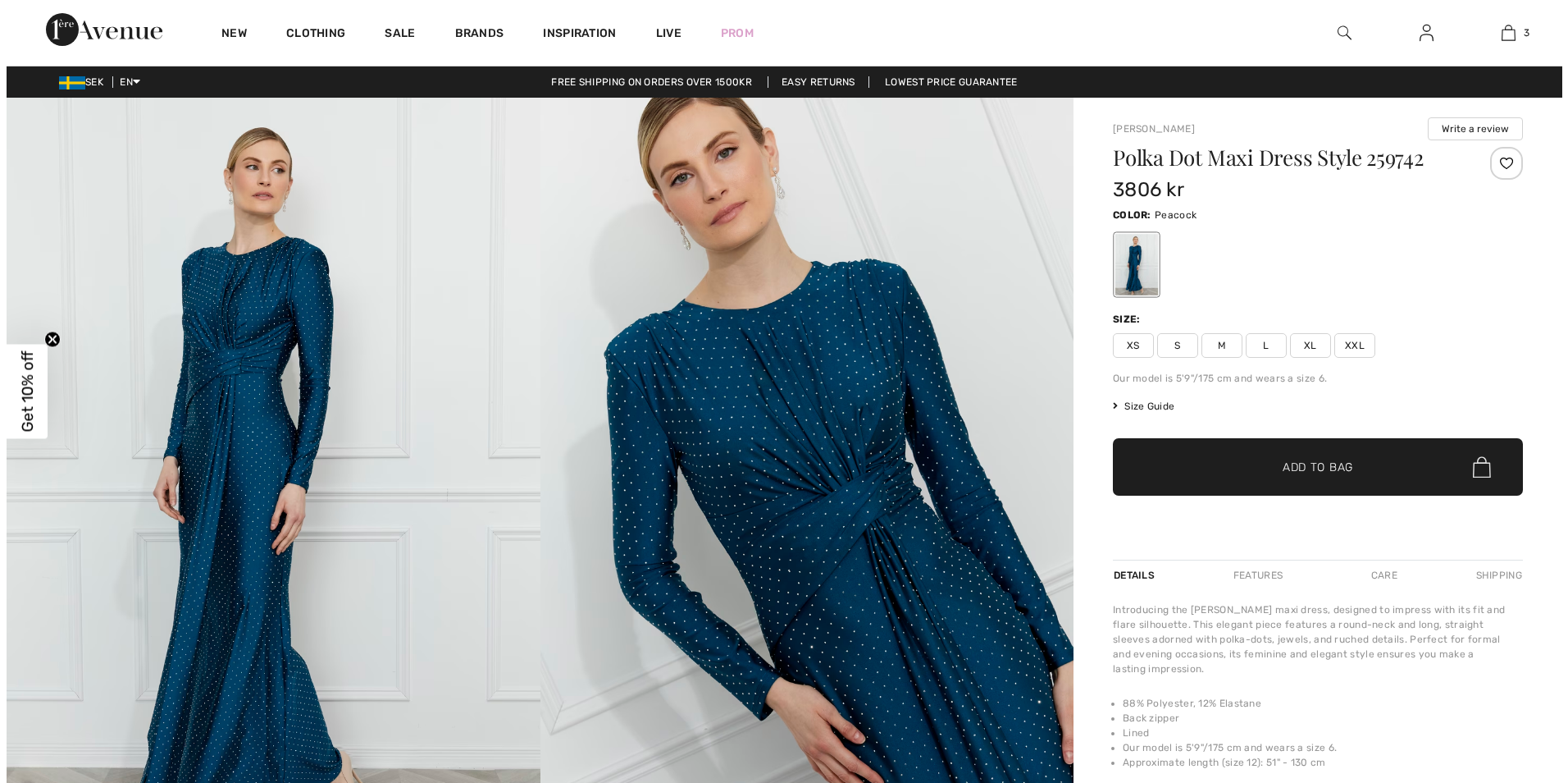
scroll to position [82, 0]
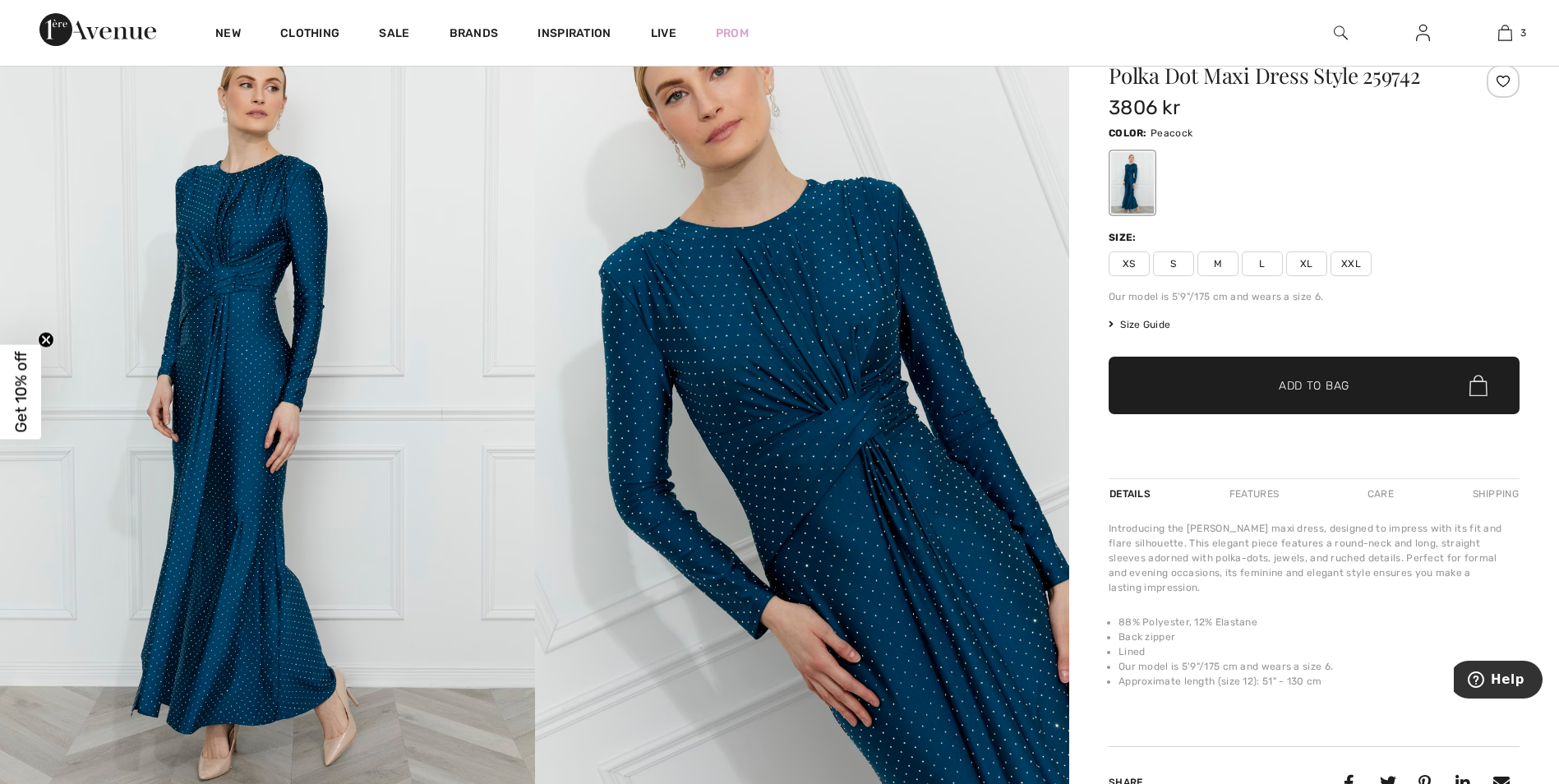
click at [240, 378] on img at bounding box center [267, 417] width 535 height 802
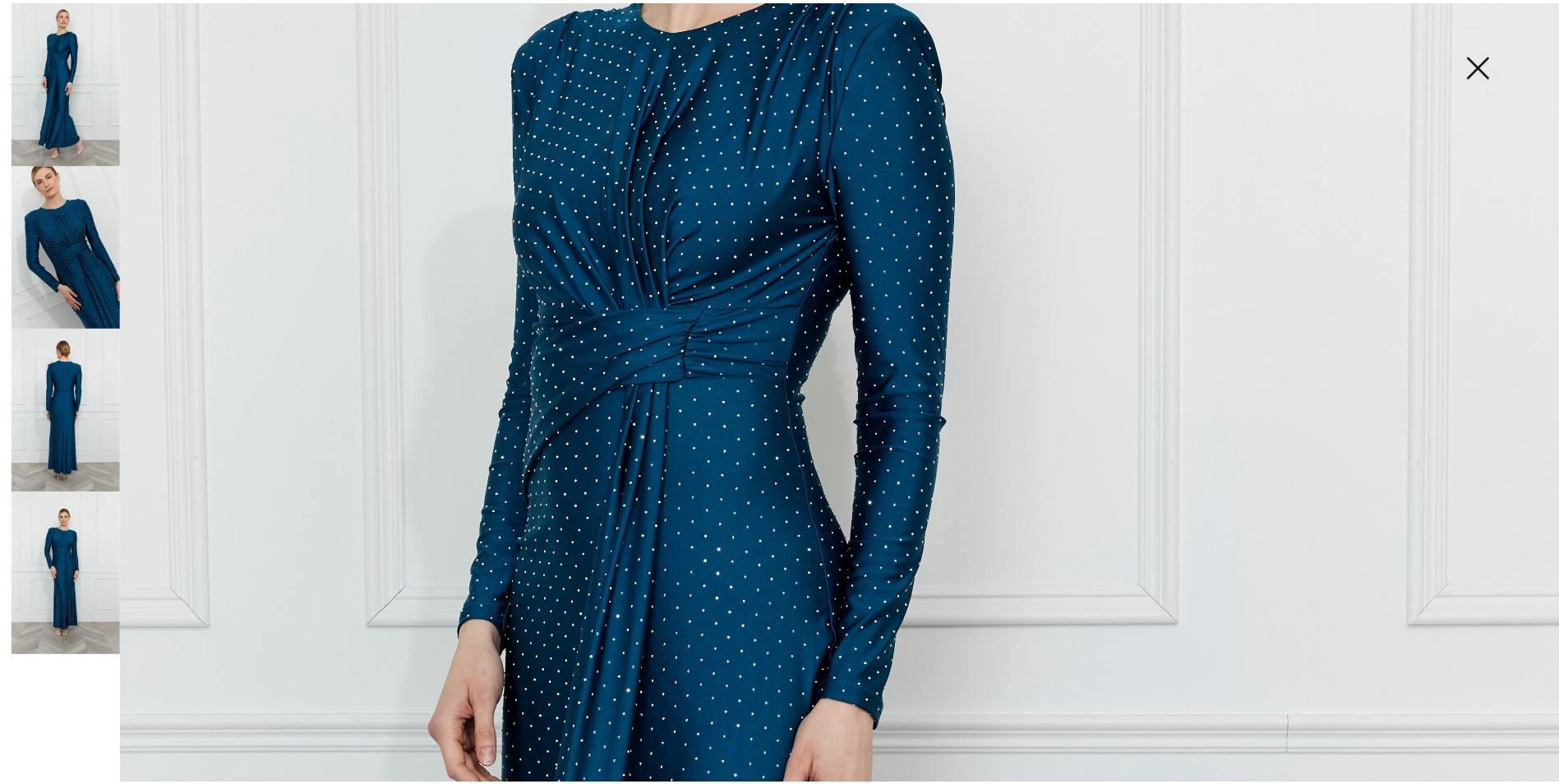
scroll to position [404, 0]
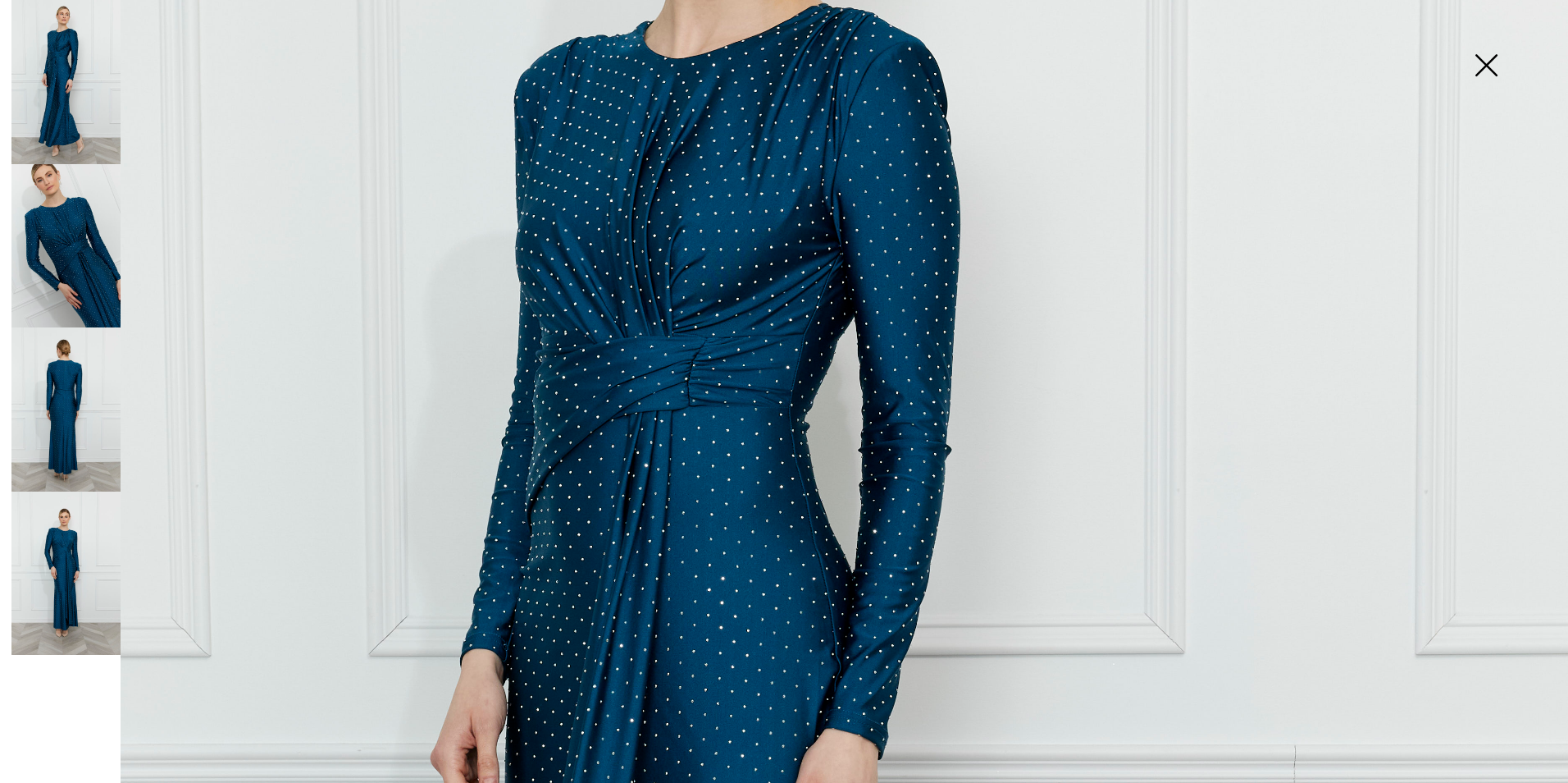
click at [734, 375] on img at bounding box center [784, 773] width 1568 height 2353
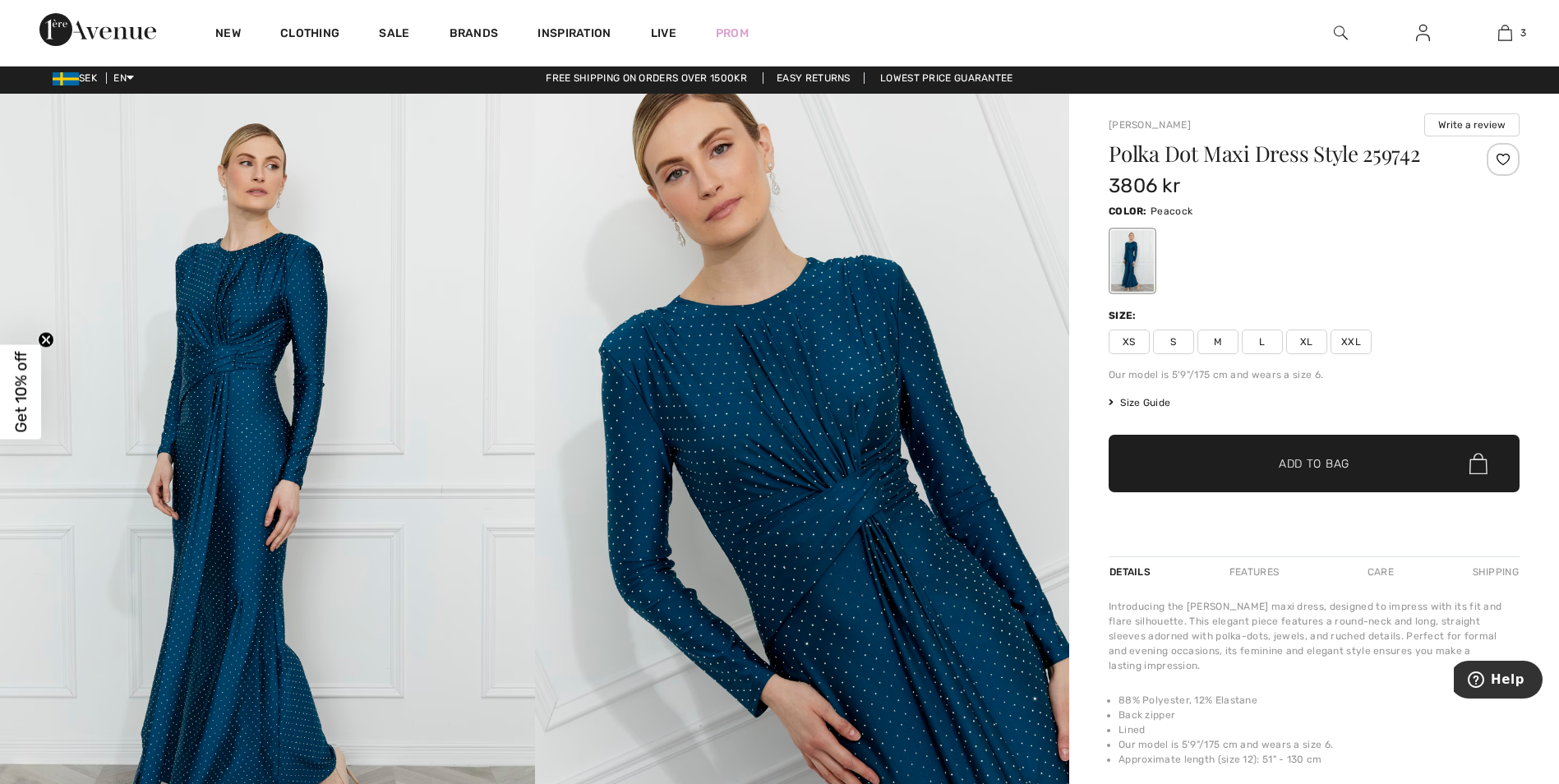
scroll to position [0, 0]
